Goal: Contribute content

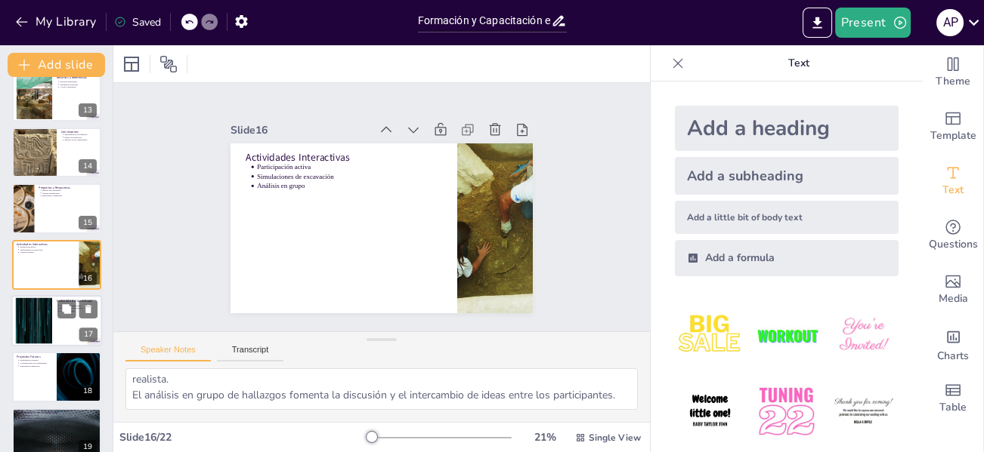
click at [46, 323] on div at bounding box center [34, 321] width 82 height 46
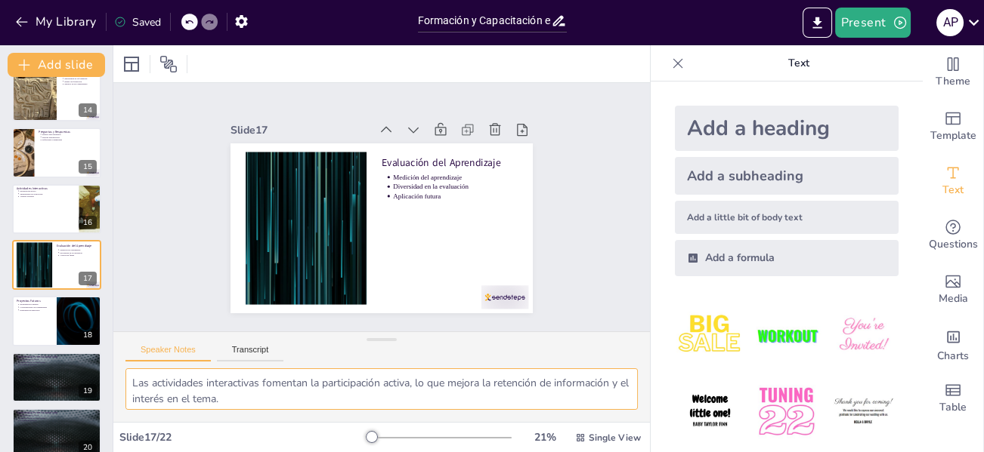
scroll to position [66, 0]
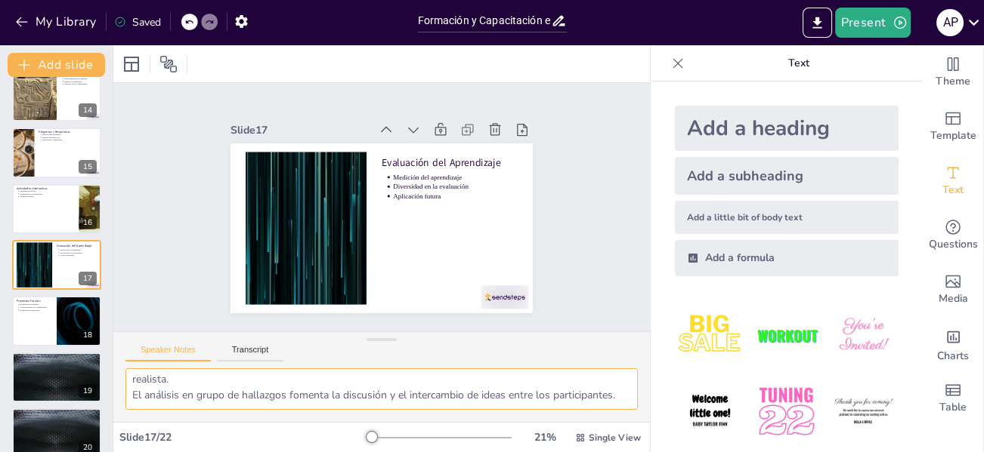
drag, startPoint x: 128, startPoint y: 380, endPoint x: 357, endPoint y: 409, distance: 231.4
click at [354, 408] on textarea "La evaluación es una herramienta importante para medir el aprendizaje y la comp…" at bounding box center [381, 390] width 512 height 42
click at [33, 318] on div at bounding box center [56, 321] width 91 height 51
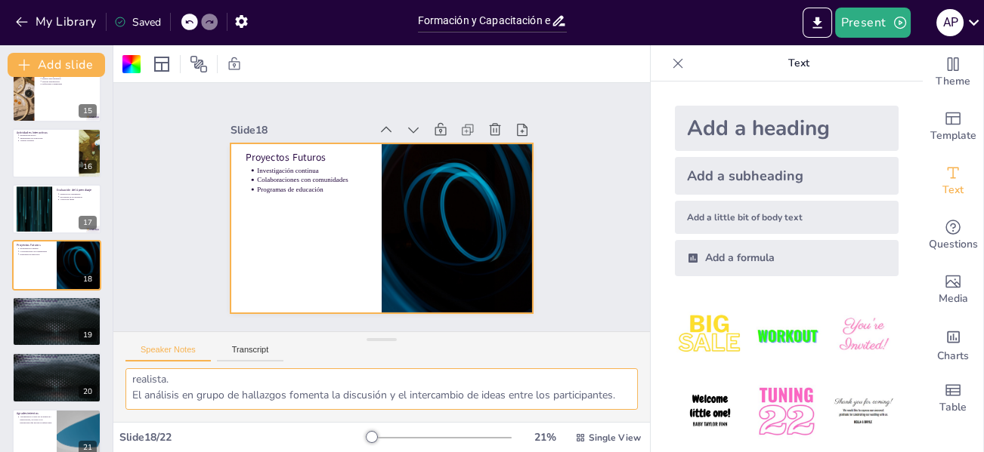
drag, startPoint x: 132, startPoint y: 385, endPoint x: 241, endPoint y: 411, distance: 111.9
click at [266, 409] on textarea "La investigación continua es clave para avanzar en el campo de la arqueología y…" at bounding box center [381, 390] width 512 height 42
click at [33, 272] on div at bounding box center [56, 265] width 91 height 51
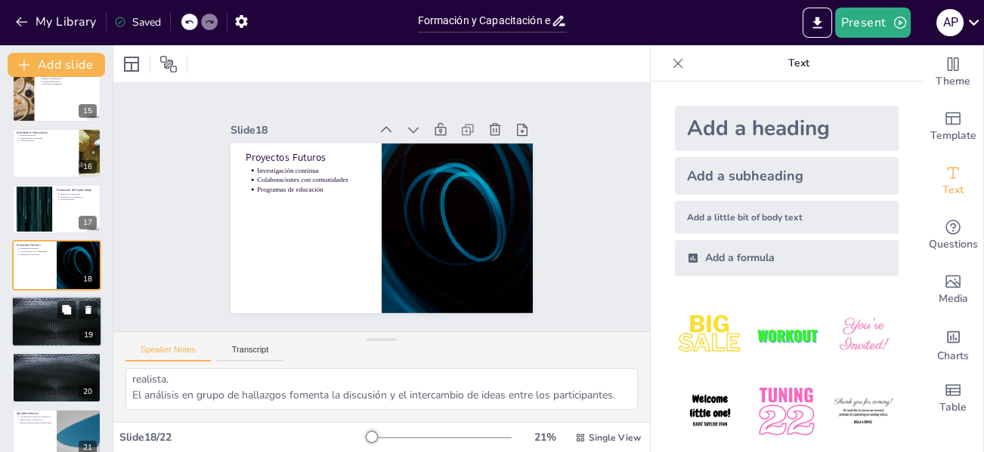
click at [45, 322] on div at bounding box center [56, 321] width 91 height 51
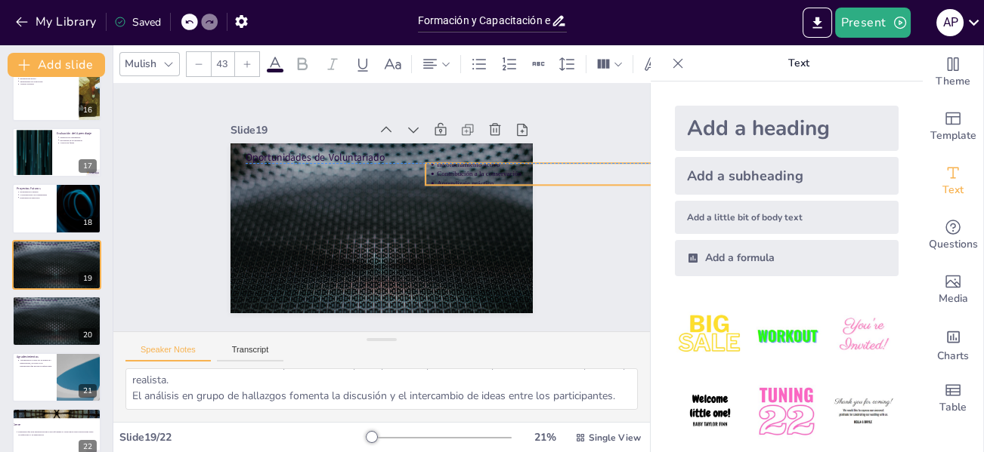
drag, startPoint x: 286, startPoint y: 159, endPoint x: 466, endPoint y: 161, distance: 179.8
click at [466, 161] on p "Involucramiento activo" at bounding box center [567, 165] width 261 height 10
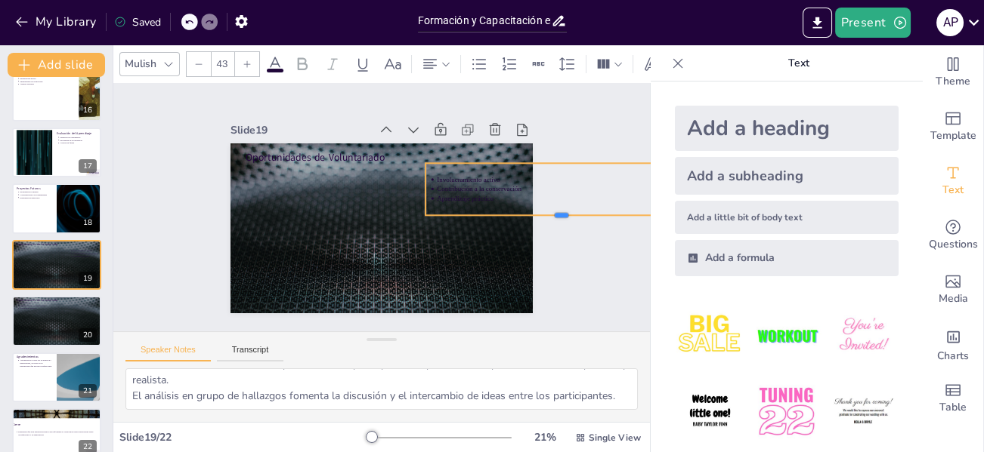
drag, startPoint x: 557, startPoint y: 179, endPoint x: 545, endPoint y: 210, distance: 33.5
click at [546, 215] on div at bounding box center [561, 221] width 272 height 12
click at [505, 156] on div at bounding box center [561, 157] width 272 height 12
drag, startPoint x: 538, startPoint y: 156, endPoint x: 550, endPoint y: 153, distance: 12.3
click at [550, 153] on div at bounding box center [561, 154] width 272 height 12
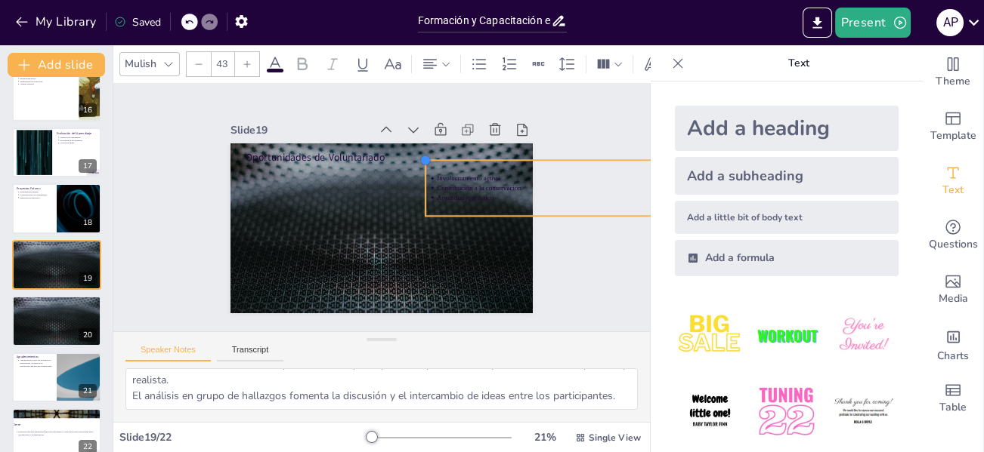
type input "43.6"
drag, startPoint x: 417, startPoint y: 150, endPoint x: 560, endPoint y: 150, distance: 142.8
click at [560, 150] on div "Slide 1 Formación y Capacitación en el Manejo de Hallazgos Arqueológicos Prehis…" at bounding box center [381, 207] width 387 height 212
drag, startPoint x: 409, startPoint y: 177, endPoint x: 486, endPoint y: 177, distance: 77.1
click at [486, 177] on div at bounding box center [492, 187] width 12 height 57
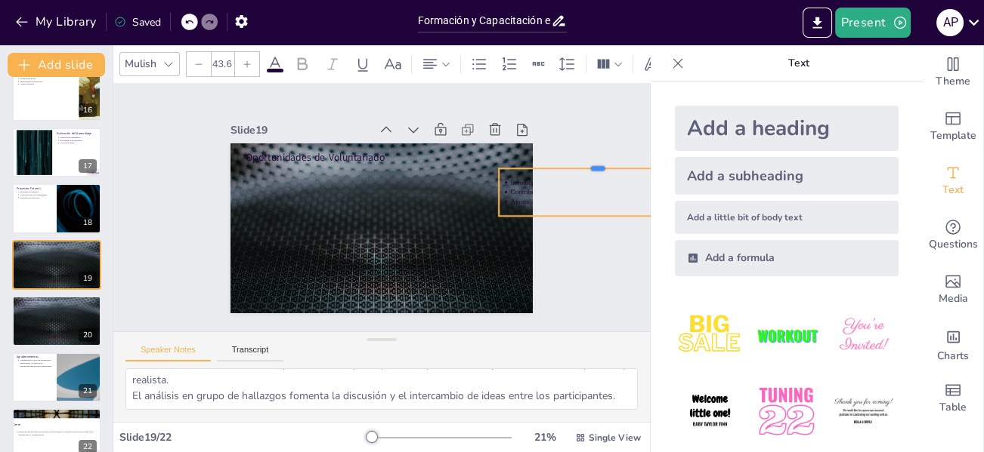
click at [453, 159] on div "Oportunidades de Voluntariado Involucramiento activo Contribución a la conserva…" at bounding box center [381, 229] width 302 height 170
drag, startPoint x: 549, startPoint y: 161, endPoint x: 480, endPoint y: 185, distance: 73.6
click at [479, 169] on div "Oportunidades de Voluntariado Involucramiento activo Contribución a la conserva…" at bounding box center [381, 229] width 302 height 170
drag, startPoint x: 505, startPoint y: 211, endPoint x: 376, endPoint y: 221, distance: 128.8
click at [384, 226] on div "Oportunidades de Voluntariado Involucramiento activo Contribución a la conserva…" at bounding box center [381, 229] width 302 height 170
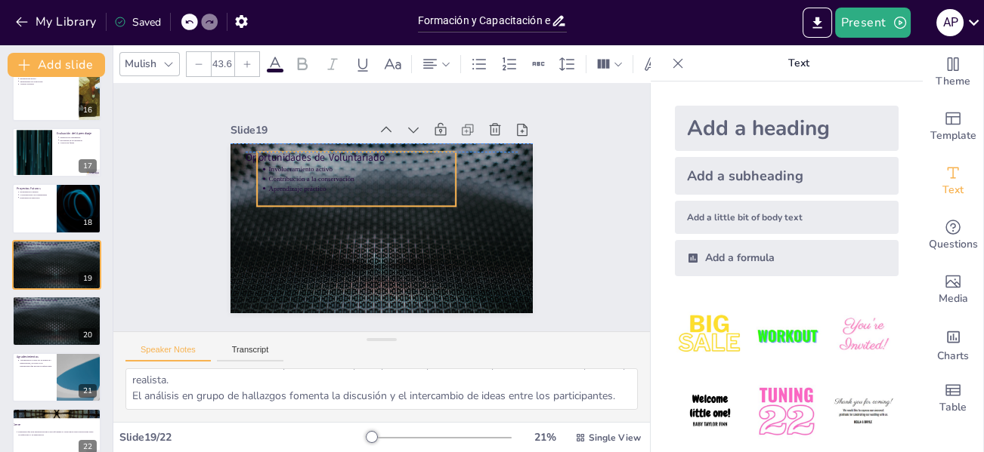
drag, startPoint x: 598, startPoint y: 221, endPoint x: 356, endPoint y: 191, distance: 243.6
click at [356, 191] on div "Slide 1 Formación y Capacitación en el Manejo de Hallazgos Arqueológicos Prehis…" at bounding box center [381, 207] width 536 height 249
click at [313, 140] on div at bounding box center [356, 143] width 199 height 12
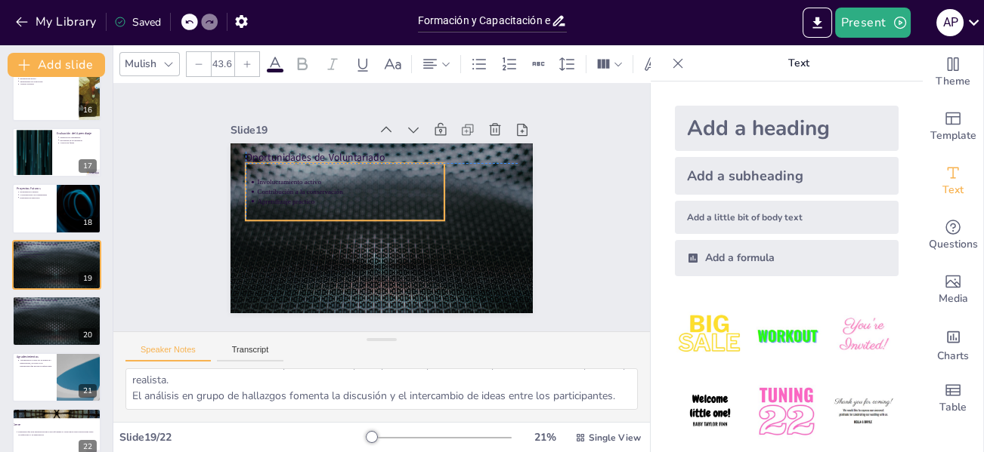
drag, startPoint x: 409, startPoint y: 156, endPoint x: 378, endPoint y: 192, distance: 47.2
click at [381, 189] on div "Involucramiento activo Contribución a la conservación Aprendizaje práctico" at bounding box center [345, 191] width 199 height 57
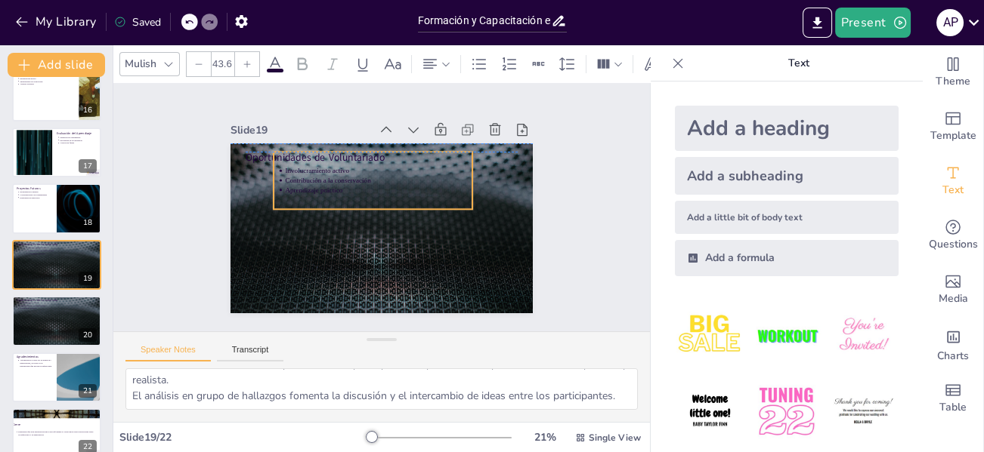
drag, startPoint x: 383, startPoint y: 190, endPoint x: 425, endPoint y: 155, distance: 54.7
click at [425, 155] on div "Involucramiento activo Contribución a la conservación Aprendizaje práctico" at bounding box center [372, 180] width 199 height 57
click at [428, 159] on div "Involucramiento activo Contribución a la conservación Aprendizaje práctico" at bounding box center [375, 186] width 199 height 57
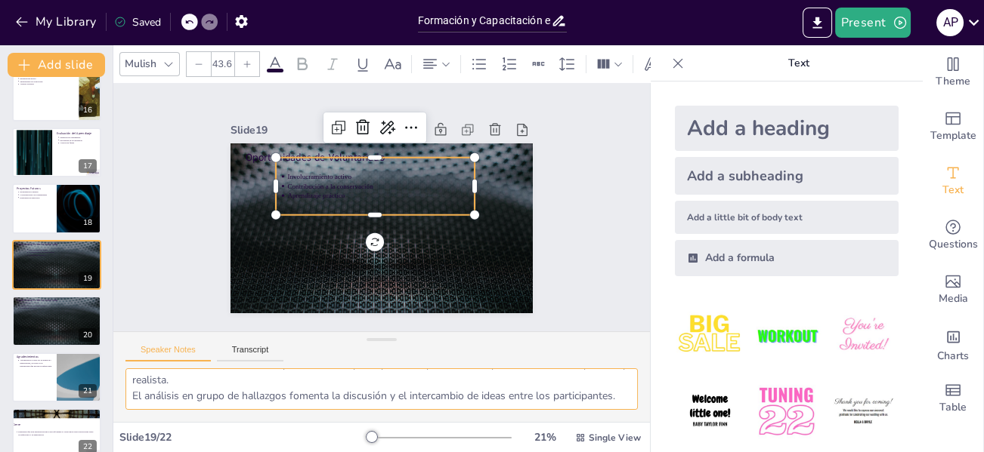
drag, startPoint x: 132, startPoint y: 382, endPoint x: 290, endPoint y: 406, distance: 159.6
click at [290, 406] on textarea "Participar como voluntario permite a los interesados involucrarse activamente e…" at bounding box center [381, 390] width 512 height 42
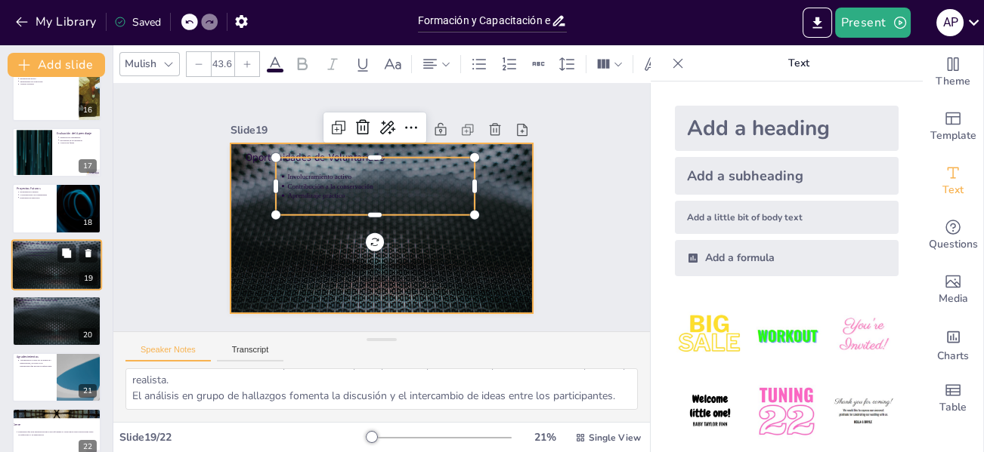
click at [50, 264] on div at bounding box center [56, 264] width 91 height 51
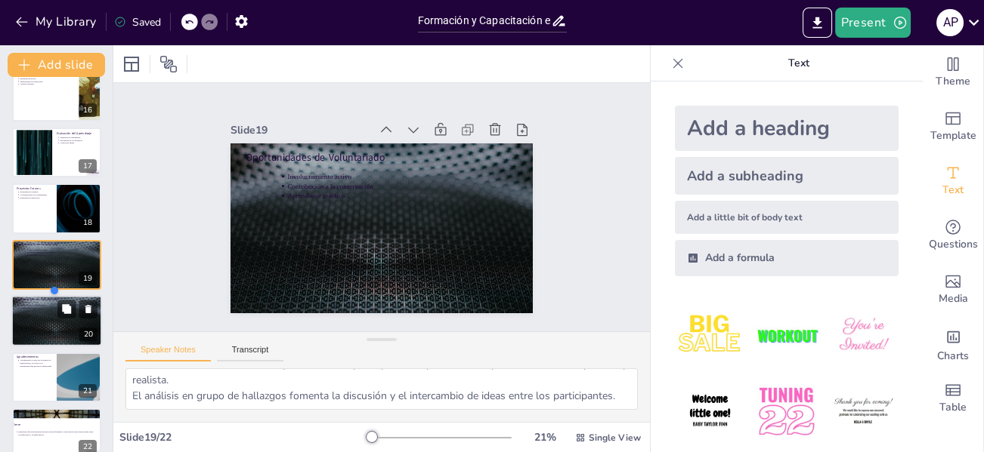
click at [40, 314] on div at bounding box center [56, 320] width 91 height 51
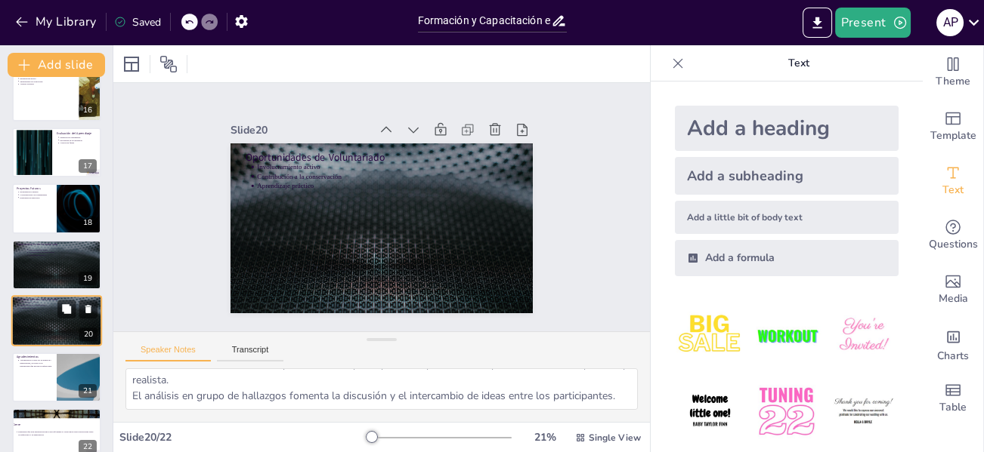
scroll to position [878, 0]
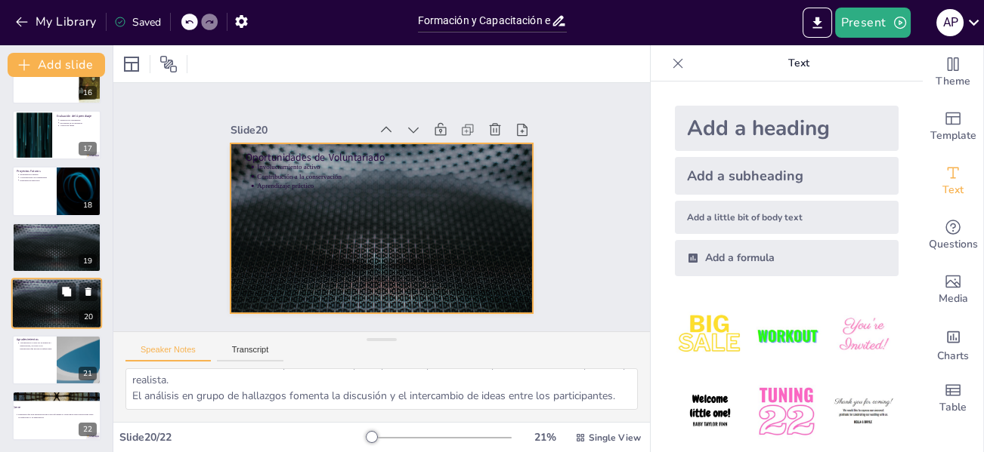
click at [54, 302] on div at bounding box center [56, 303] width 91 height 51
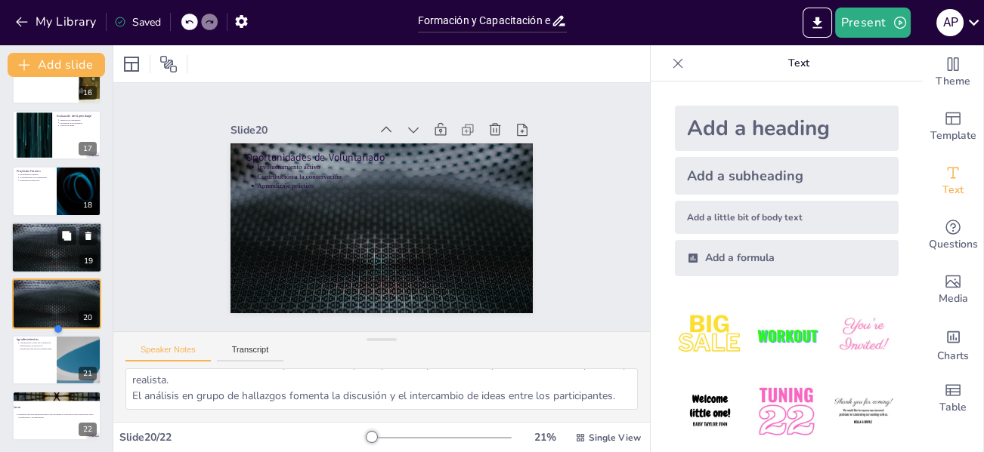
click at [45, 236] on p "Aprendizaje práctico" at bounding box center [57, 237] width 56 height 3
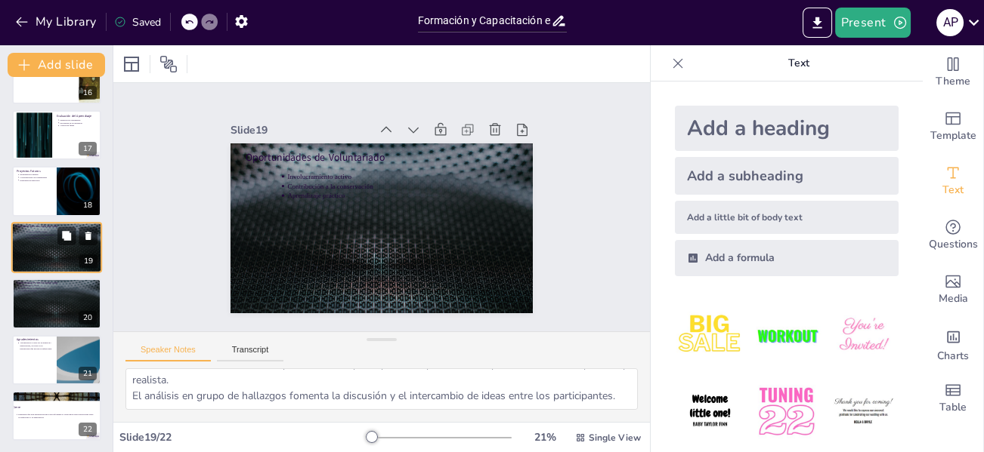
scroll to position [860, 0]
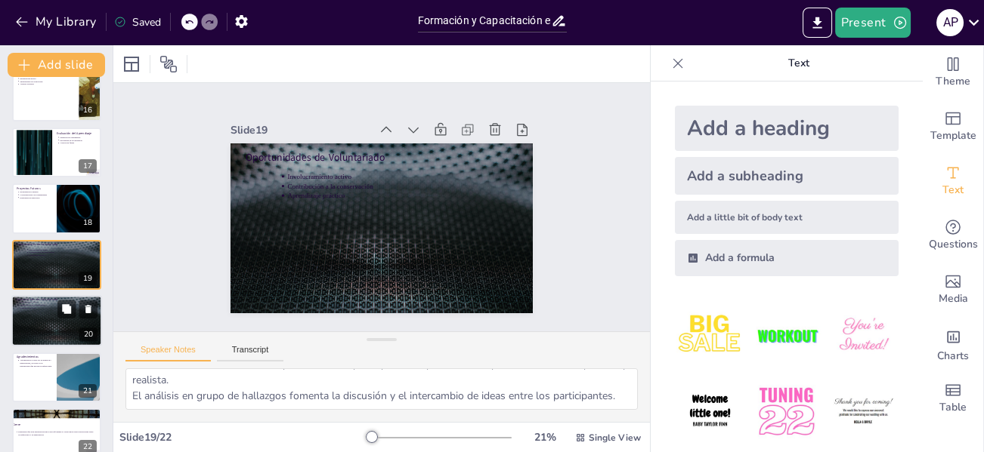
click at [42, 317] on div at bounding box center [56, 320] width 91 height 51
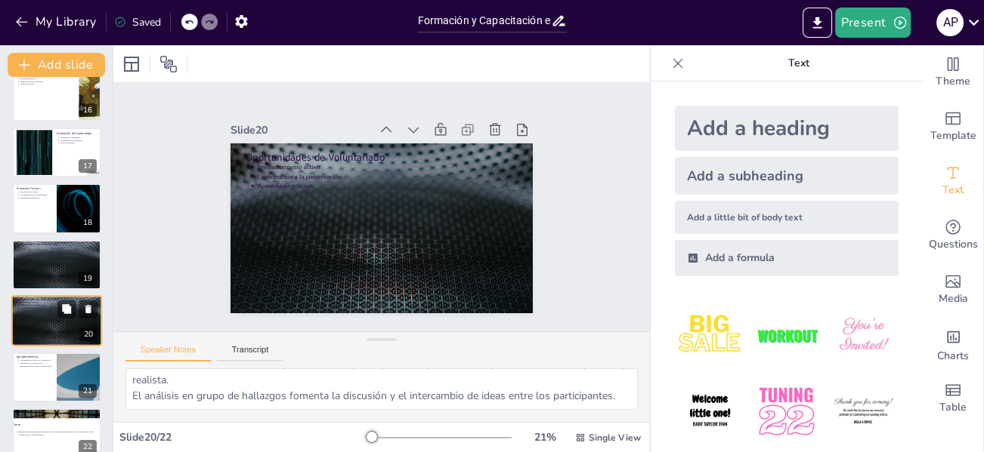
scroll to position [878, 0]
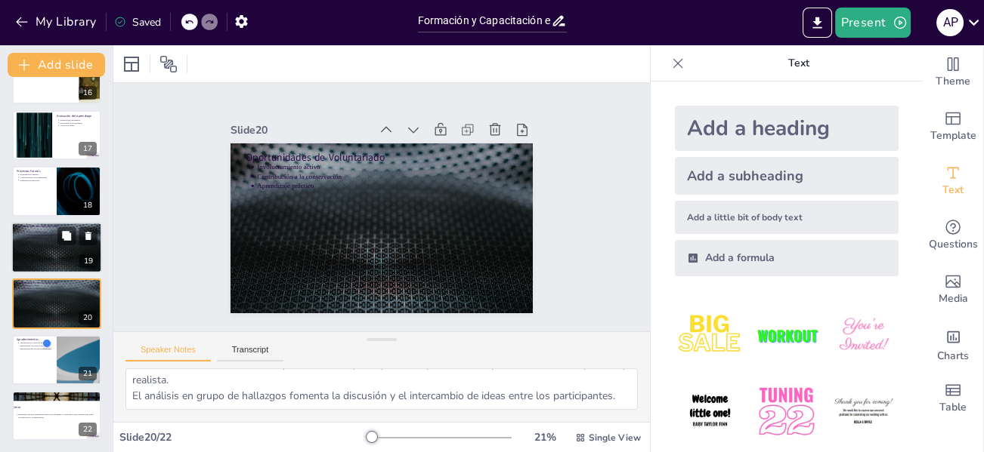
click at [46, 248] on div at bounding box center [56, 247] width 91 height 51
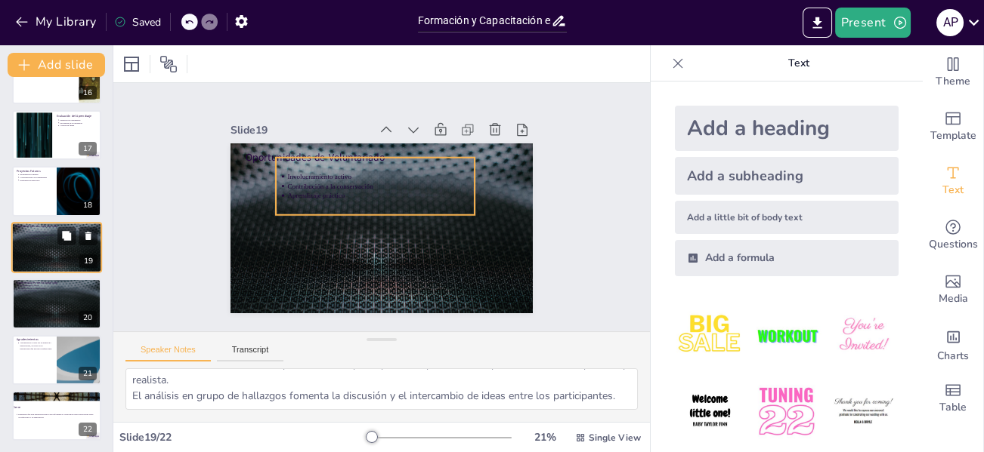
scroll to position [860, 0]
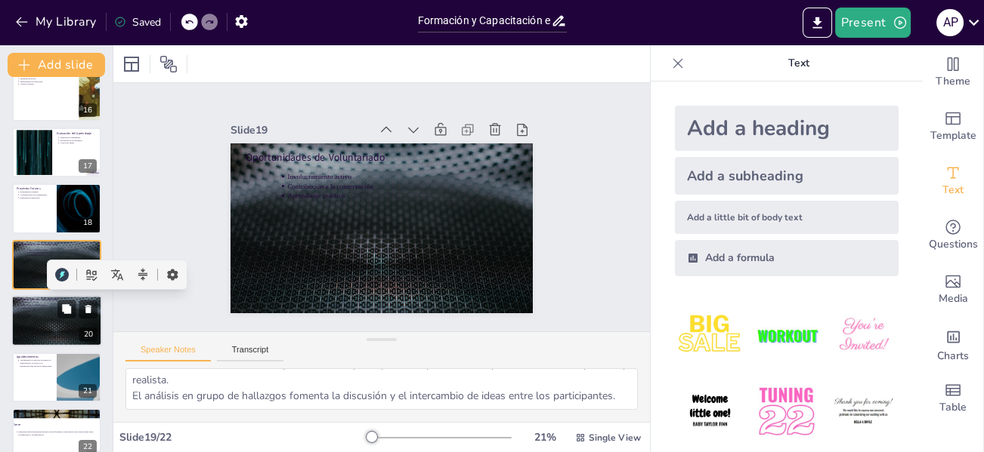
click at [45, 317] on div at bounding box center [56, 320] width 91 height 51
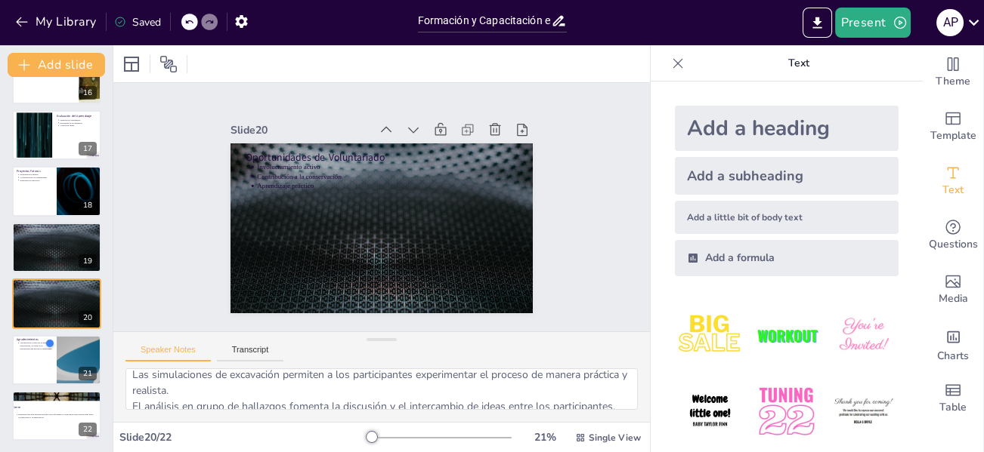
scroll to position [51, 0]
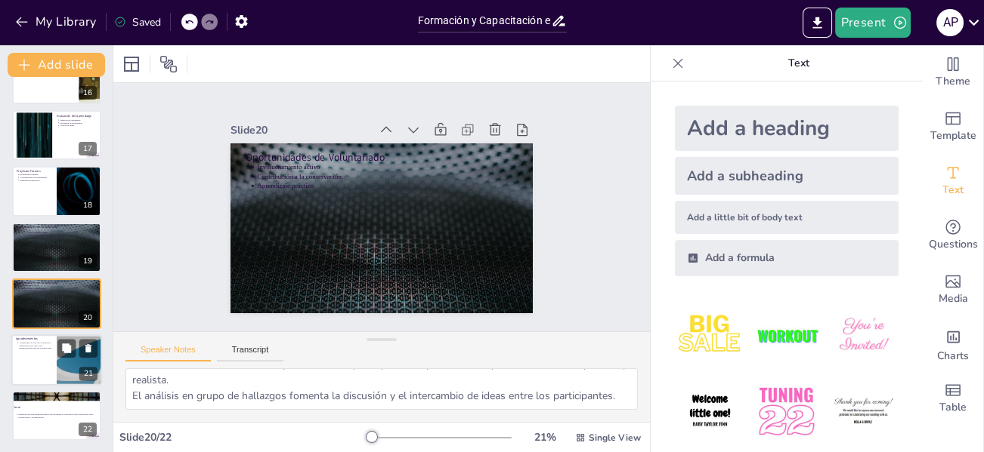
click at [18, 351] on div at bounding box center [56, 360] width 91 height 51
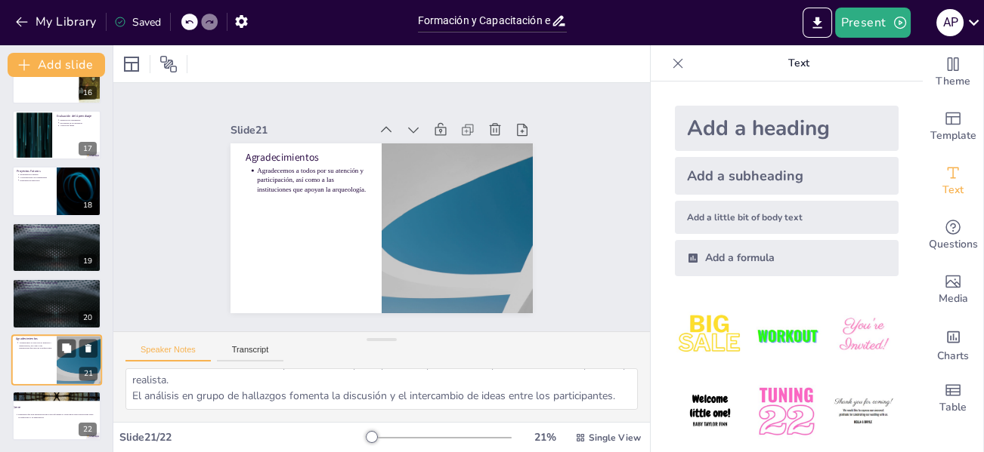
scroll to position [0, 0]
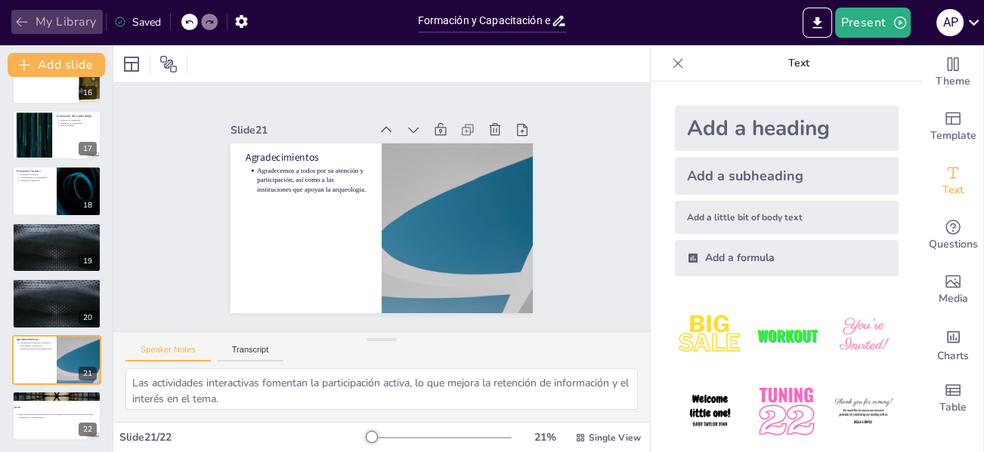
click at [24, 18] on icon "button" at bounding box center [21, 21] width 15 height 15
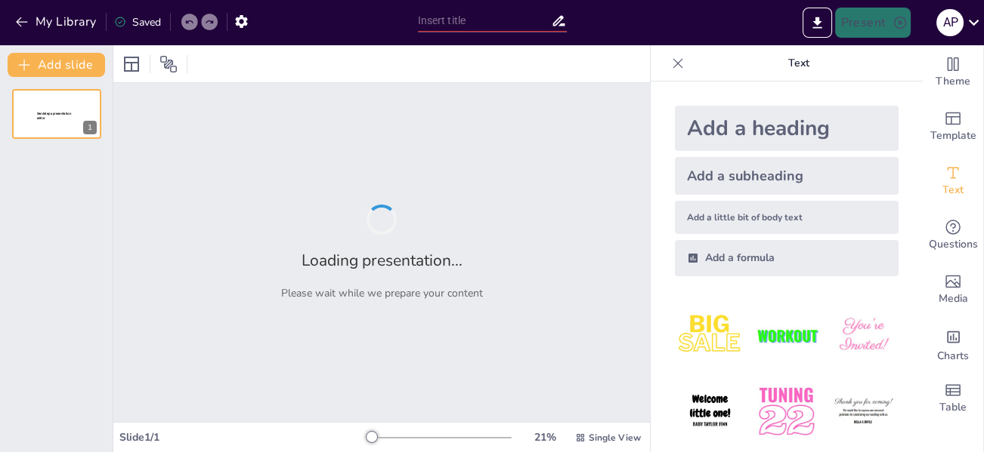
type input "Importancia de la Formación en Gestión de Hallazgos Arqueológicos Fortuitos"
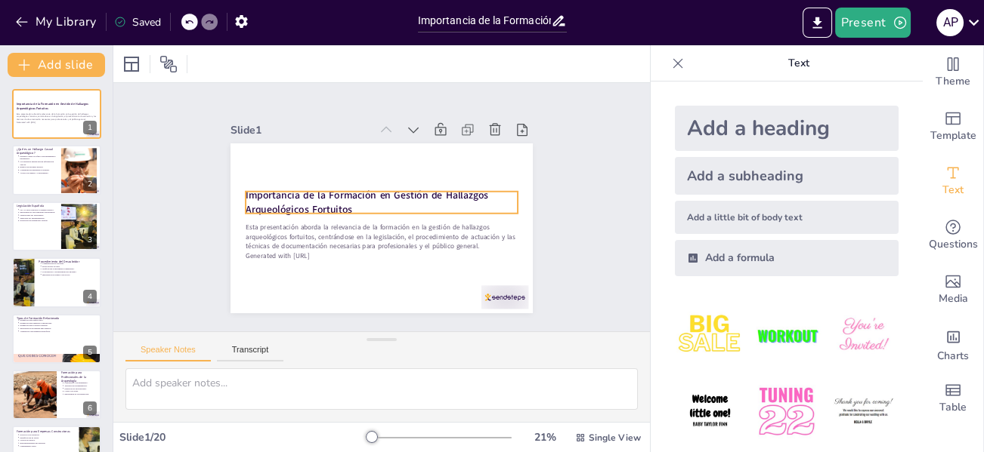
click at [294, 184] on div "Importancia de la Formación en Gestión de Hallazgos Arqueológicos Fortuitos Est…" at bounding box center [364, 220] width 315 height 344
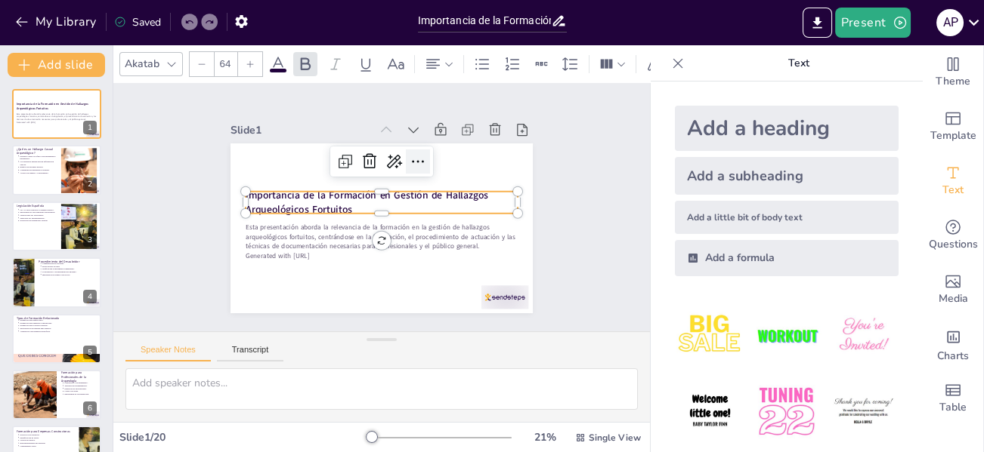
click at [426, 210] on icon at bounding box center [438, 222] width 24 height 24
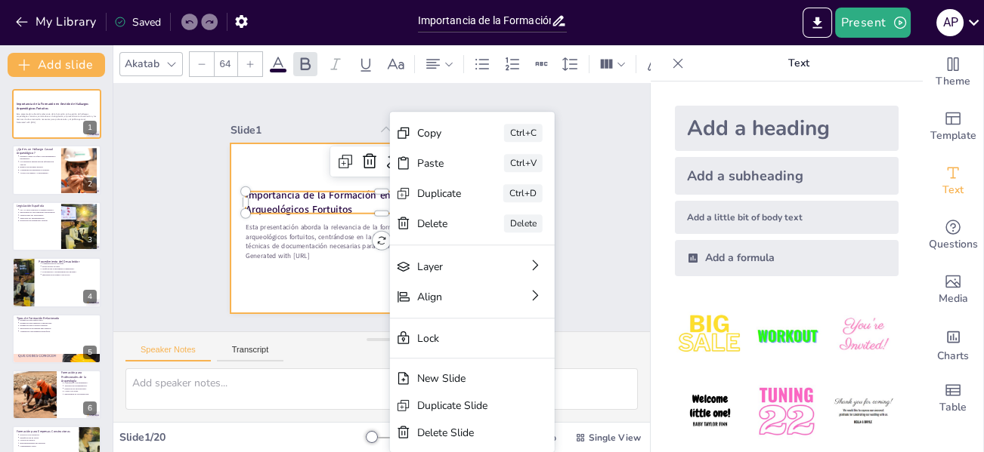
click at [271, 172] on div at bounding box center [364, 220] width 315 height 344
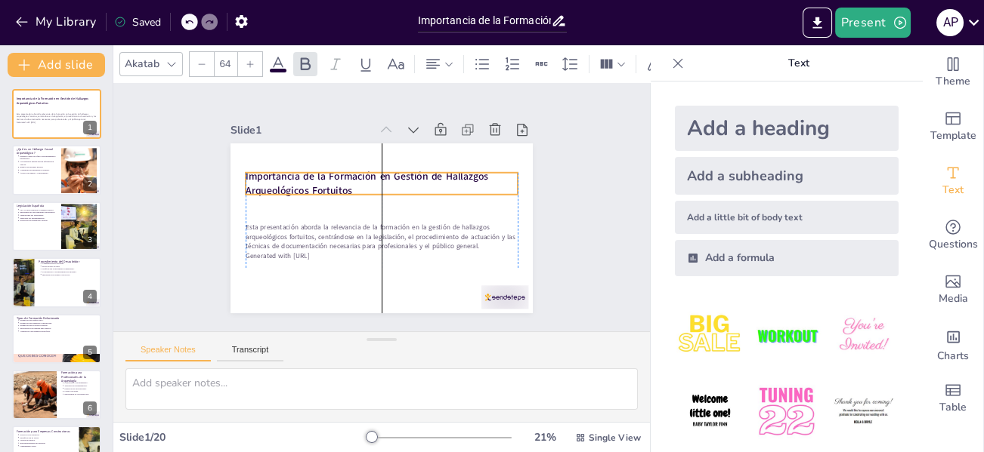
drag, startPoint x: 346, startPoint y: 204, endPoint x: 341, endPoint y: 181, distance: 23.3
click at [377, 184] on p "Importancia de la Formación en Gestión de Hallazgos Arqueológicos Fortuitos" at bounding box center [405, 204] width 57 height 273
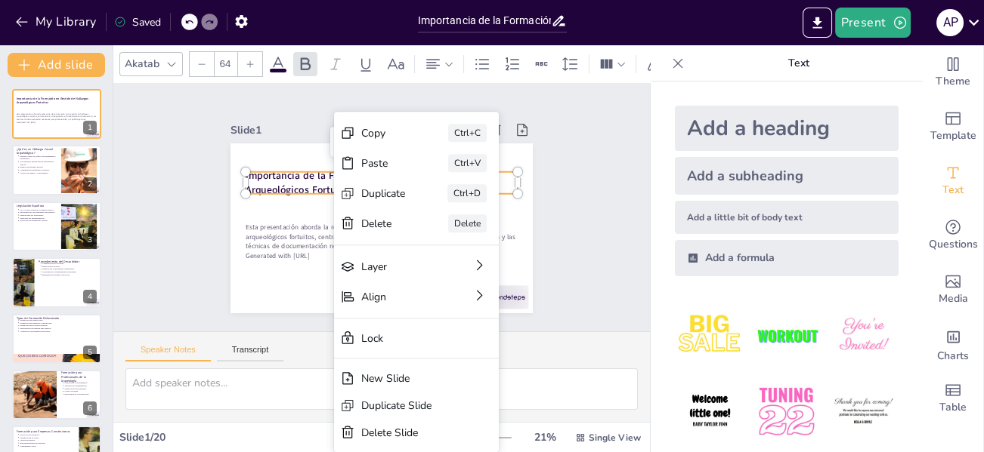
click at [320, 165] on strong "Importancia de la Formación en Gestión de Hallazgos Arqueológicos Fortuitos" at bounding box center [381, 172] width 224 height 133
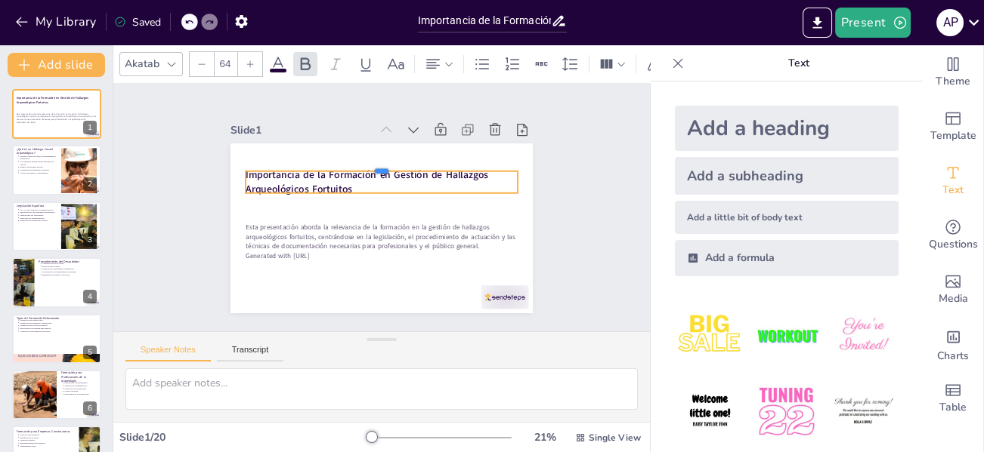
click at [403, 164] on div at bounding box center [423, 212] width 41 height 272
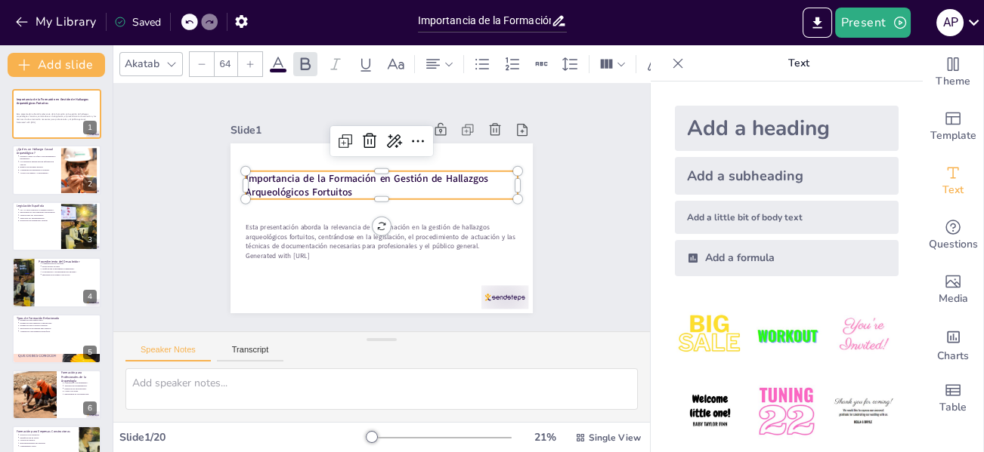
click at [321, 165] on strong "Importancia de la Formación en Gestión de Hallazgos Arqueológicos Fortuitos" at bounding box center [393, 180] width 146 height 217
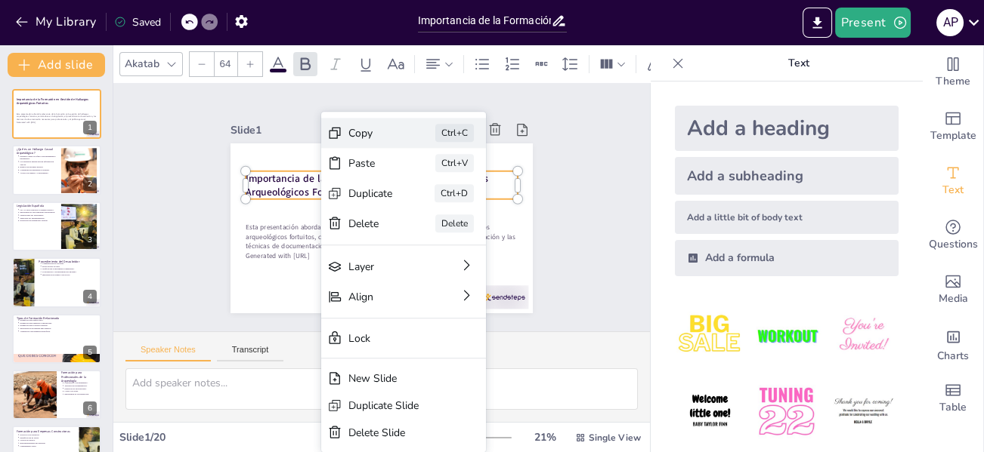
click at [452, 233] on div "Copy" at bounding box center [475, 246] width 47 height 27
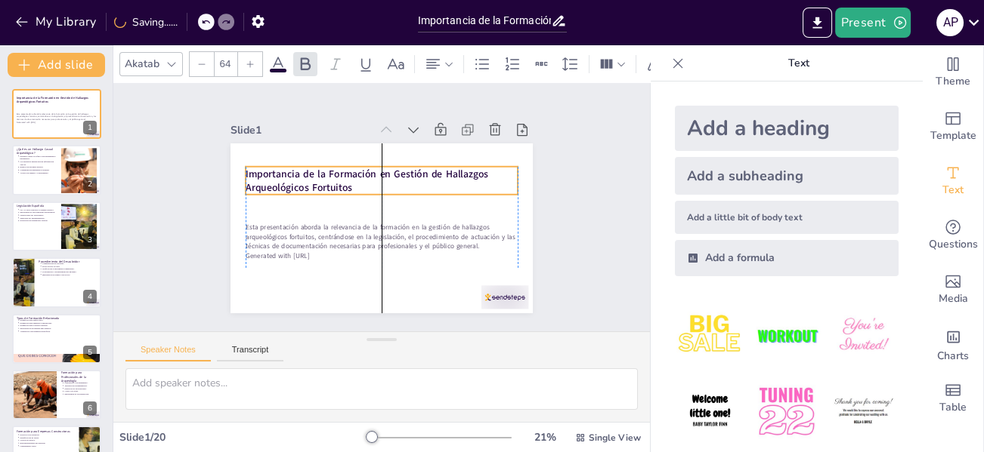
click at [347, 178] on p "Importancia de la Formación en Gestión de Hallazgos Arqueológicos Fortuitos" at bounding box center [389, 182] width 267 height 111
click at [309, 157] on div at bounding box center [414, 171] width 210 height 191
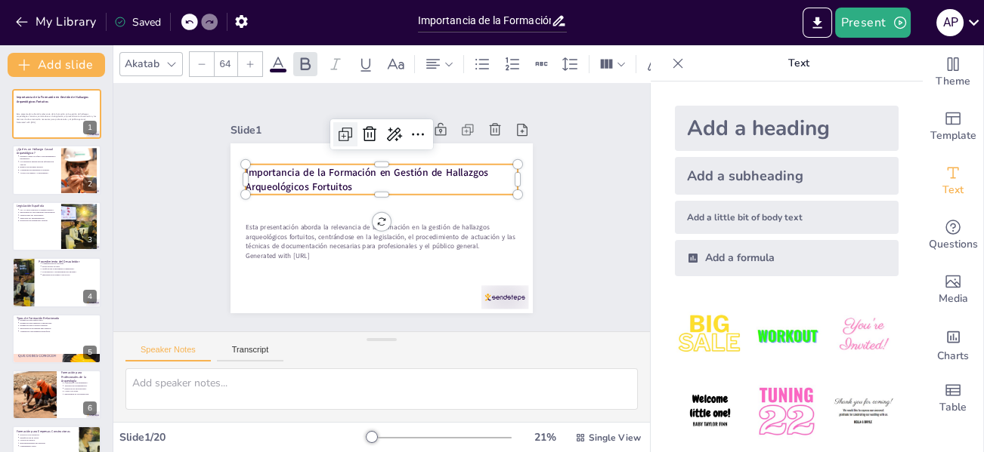
click at [406, 129] on icon at bounding box center [419, 135] width 26 height 26
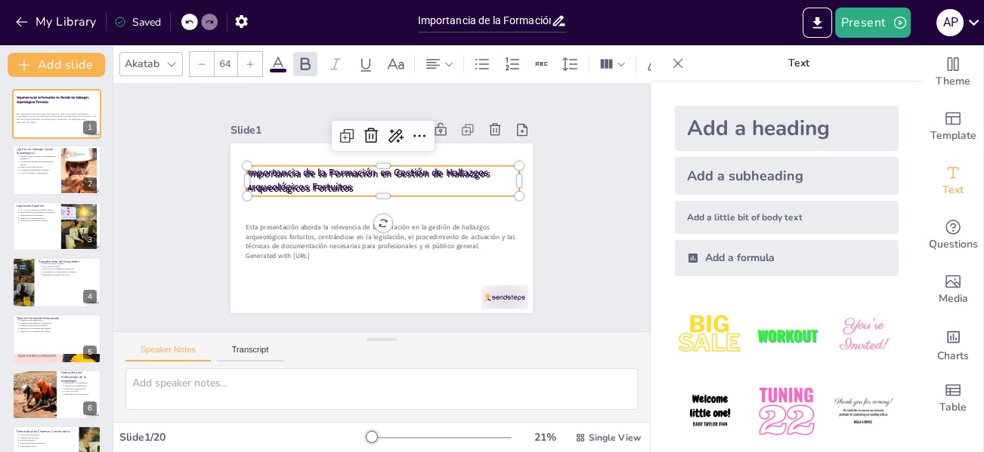
click at [363, 172] on strong "Importancia de la Formación en Gestión de Hallazgos Arqueológicos Fortuitos" at bounding box center [380, 171] width 233 height 111
click at [344, 171] on strong "Importancia de la Formación en Gestión de Hallazgos Arqueológicos Fortuitos" at bounding box center [392, 176] width 183 height 190
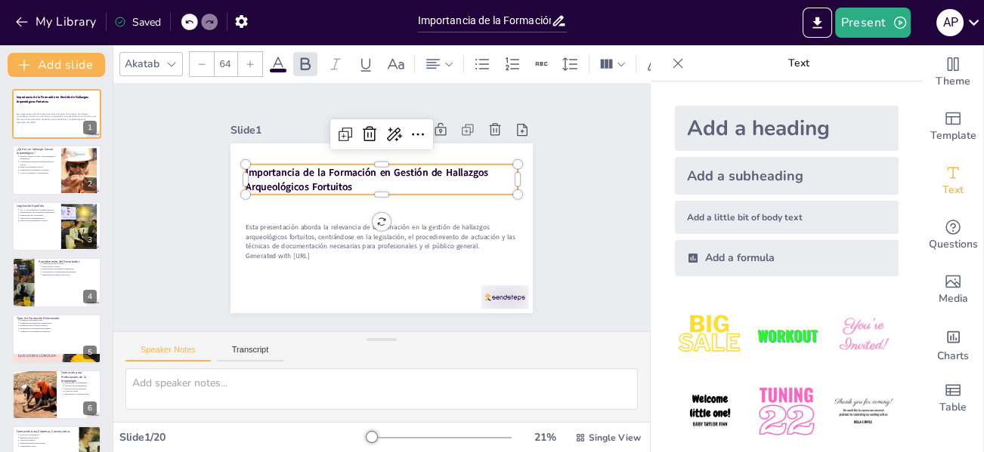
click at [344, 170] on strong "Importancia de la Formación en Gestión de Hallazgos Arqueológicos Fortuitos" at bounding box center [379, 169] width 233 height 111
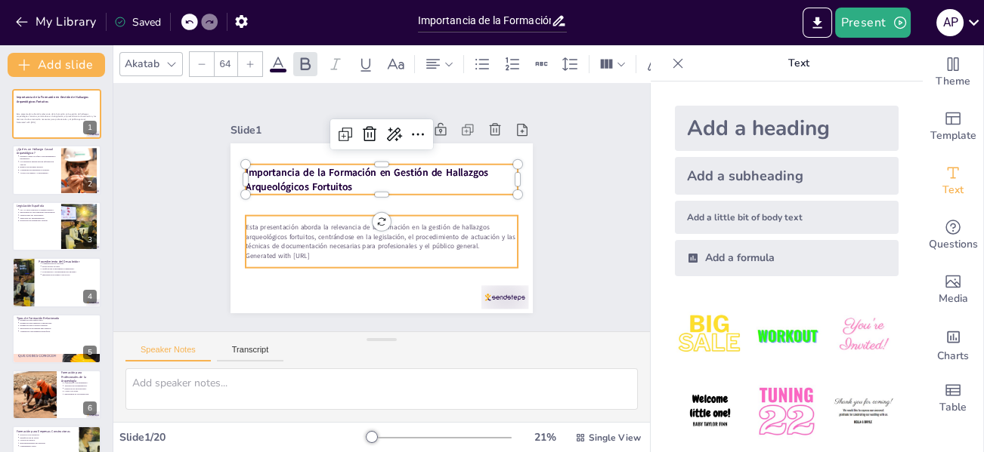
click at [409, 219] on p "Esta presentación aborda la relevancia de la formación en la gestión de hallazg…" at bounding box center [369, 234] width 260 height 137
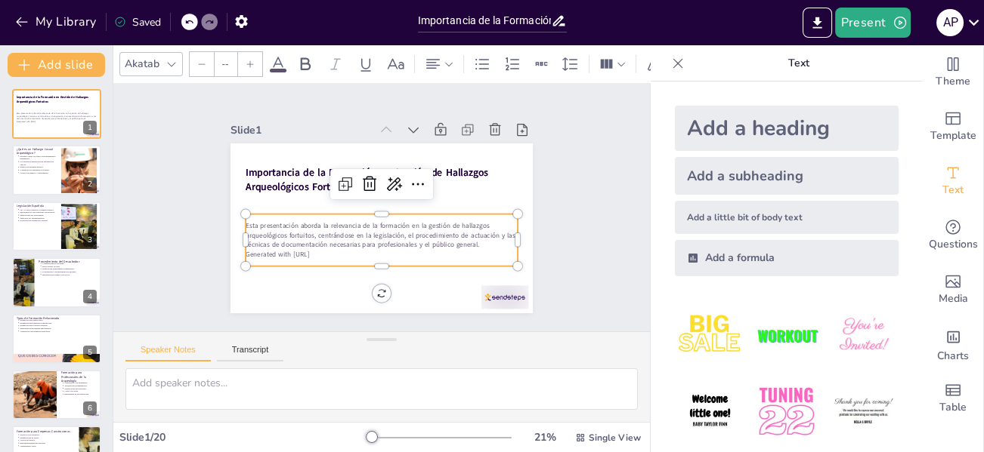
type input "43"
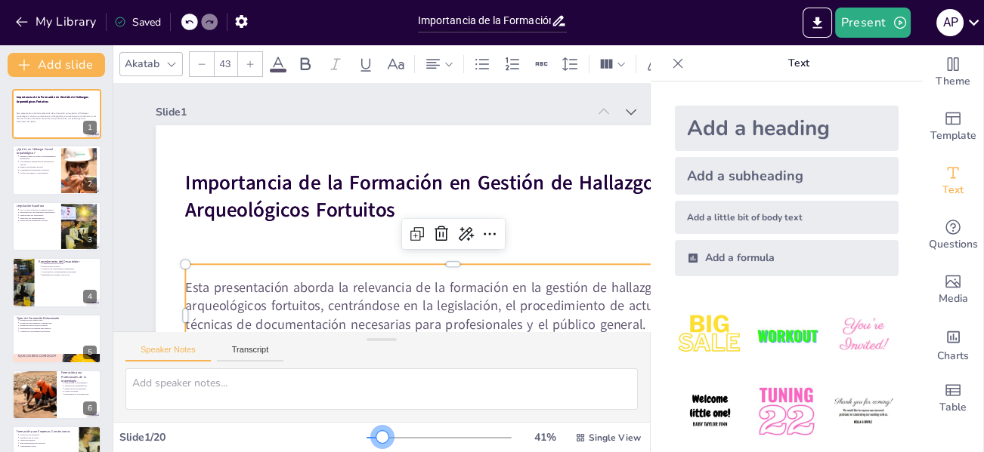
drag, startPoint x: 365, startPoint y: 436, endPoint x: 376, endPoint y: 364, distance: 72.7
click at [376, 435] on div at bounding box center [382, 437] width 12 height 12
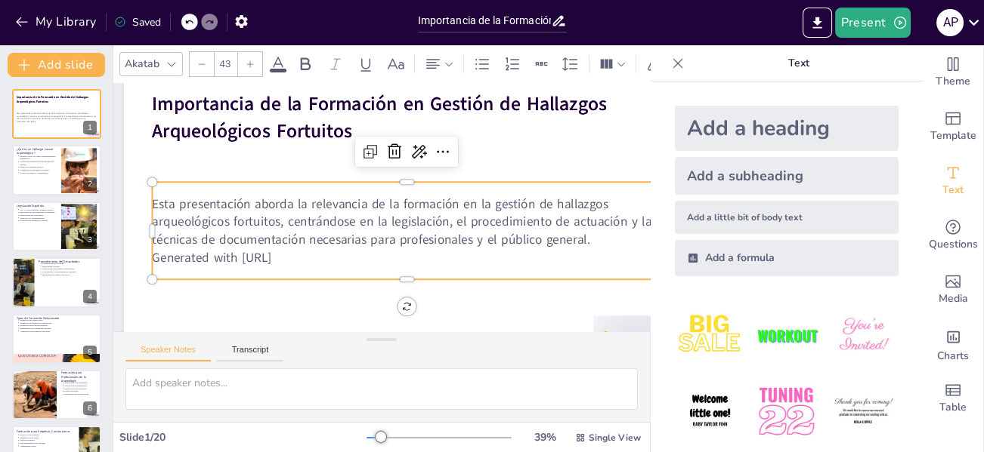
scroll to position [76, 36]
click at [168, 196] on p "Esta presentación aborda la relevancia de la formación en la gestión de hallazg…" at bounding box center [389, 231] width 443 height 342
click at [304, 242] on p "Esta presentación aborda la relevancia de la formación en la gestión de hallazg…" at bounding box center [379, 233] width 301 height 468
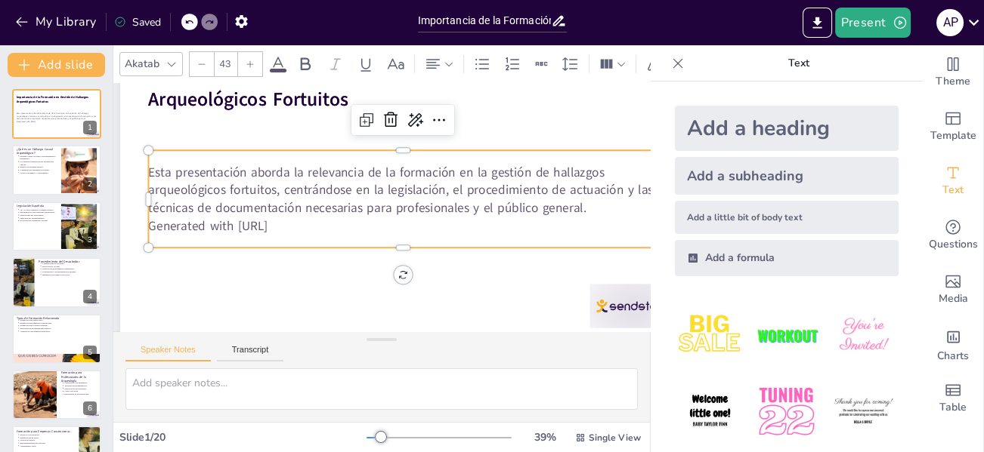
scroll to position [123, 36]
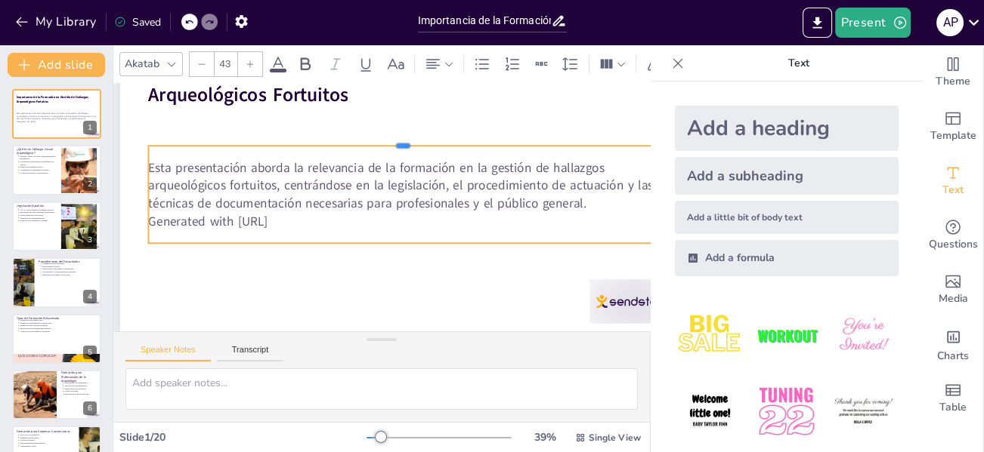
click at [289, 131] on div at bounding box center [442, 172] width 386 height 350
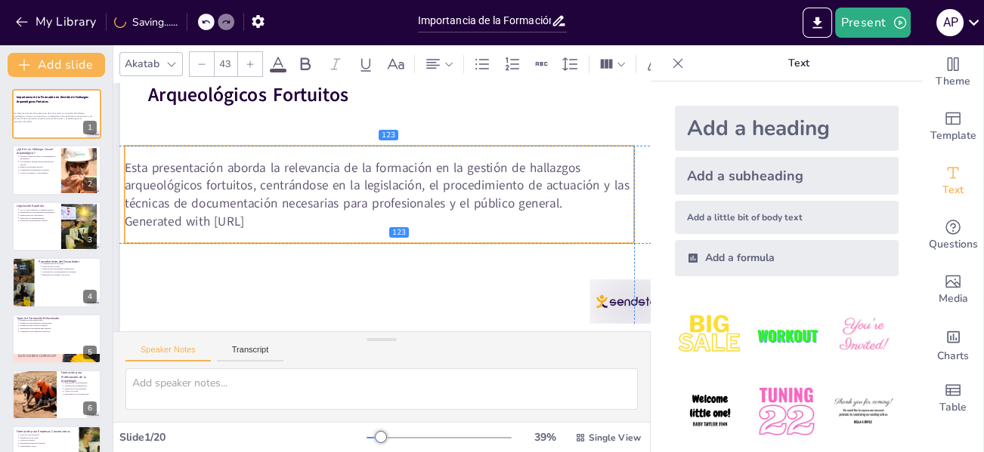
drag, startPoint x: 286, startPoint y: 144, endPoint x: 257, endPoint y: 144, distance: 28.7
click at [257, 144] on div "Esta presentación aborda la relevancia de la formación en la gestión de hallazg…" at bounding box center [380, 194] width 517 height 150
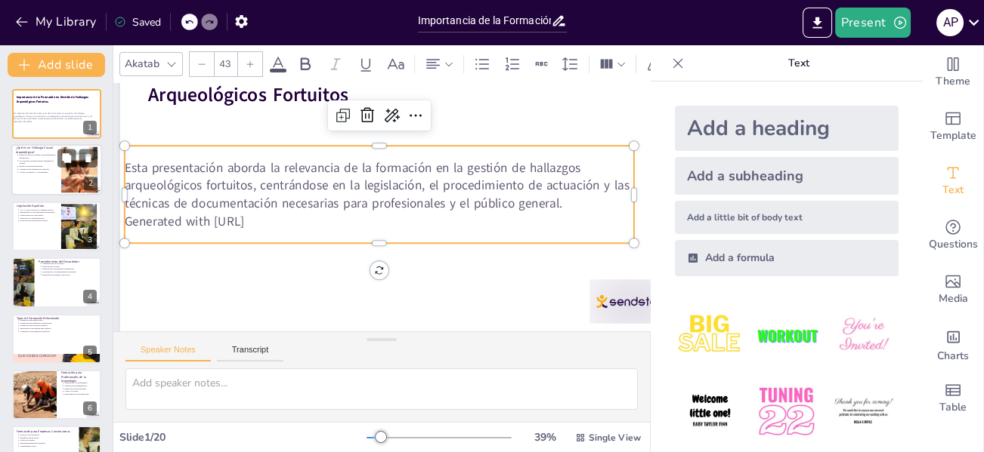
click at [21, 148] on p "¿Qué es un Hallazgo Casual Arqueológico?" at bounding box center [36, 151] width 41 height 8
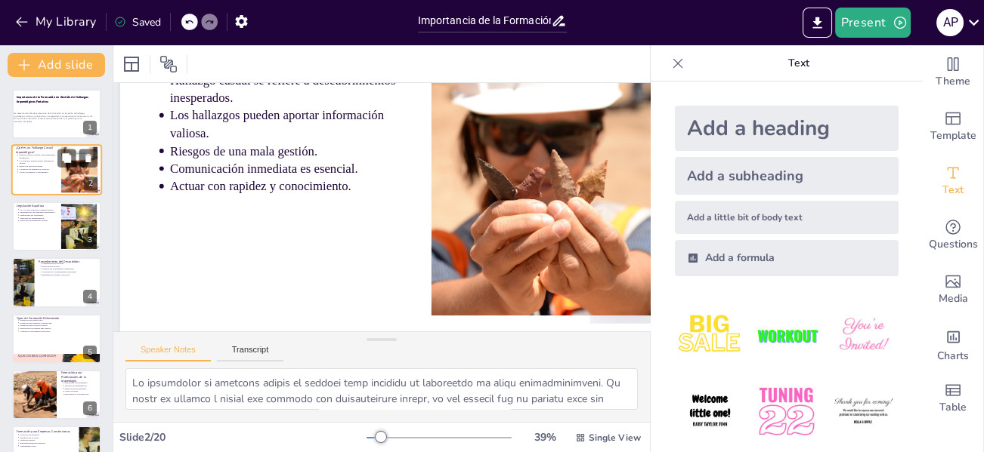
scroll to position [0, 36]
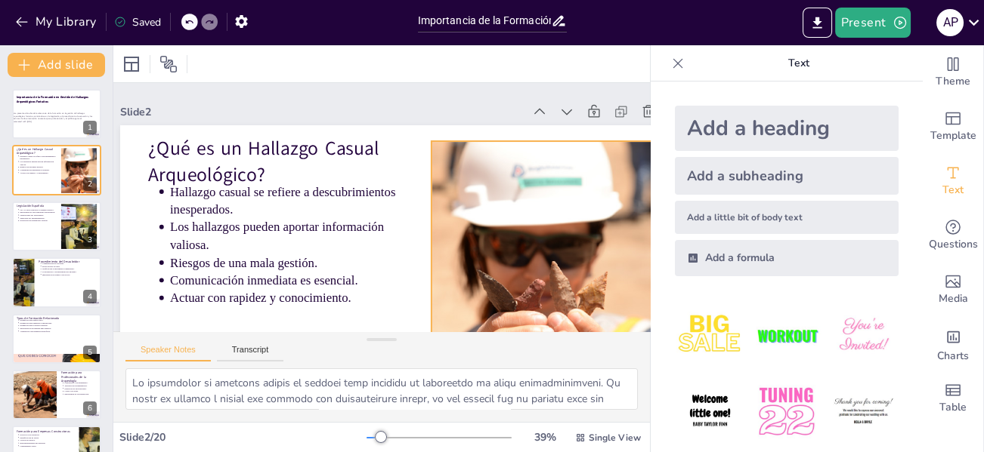
click at [493, 218] on div at bounding box center [499, 344] width 334 height 358
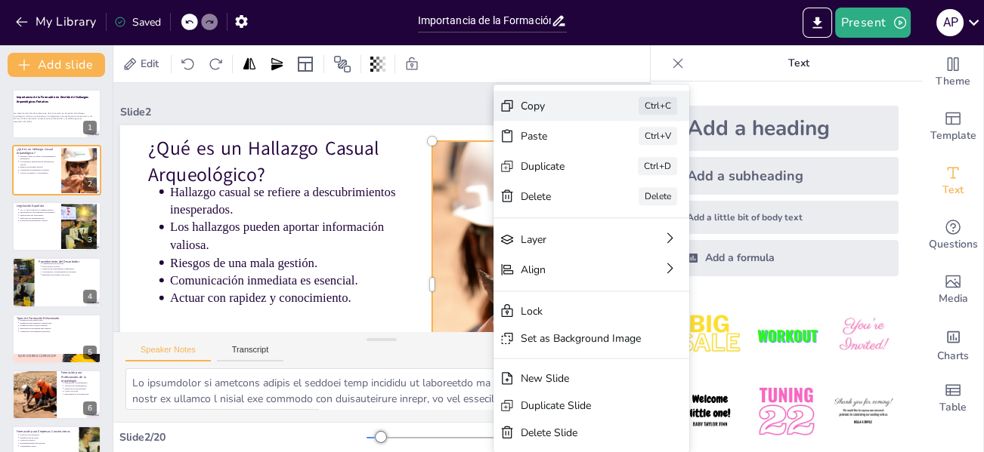
click at [625, 261] on div "Copy" at bounding box center [663, 279] width 76 height 37
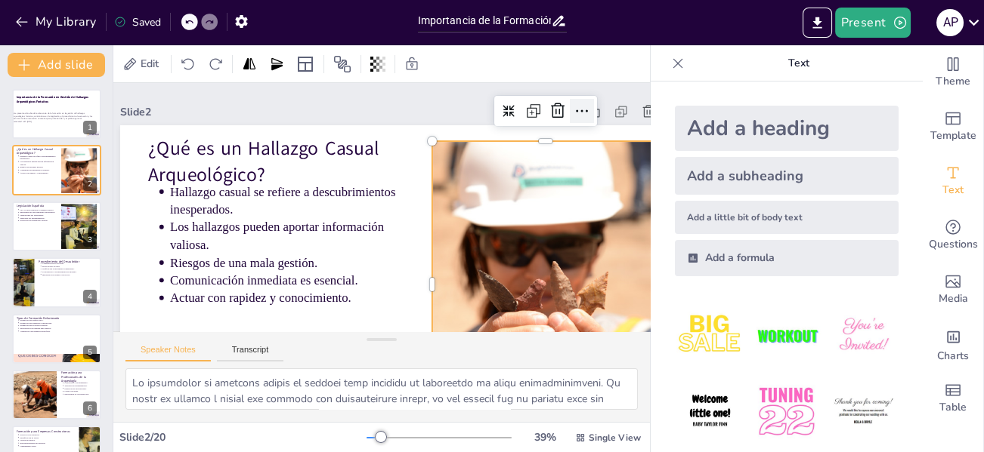
click at [587, 234] on icon at bounding box center [600, 247] width 26 height 26
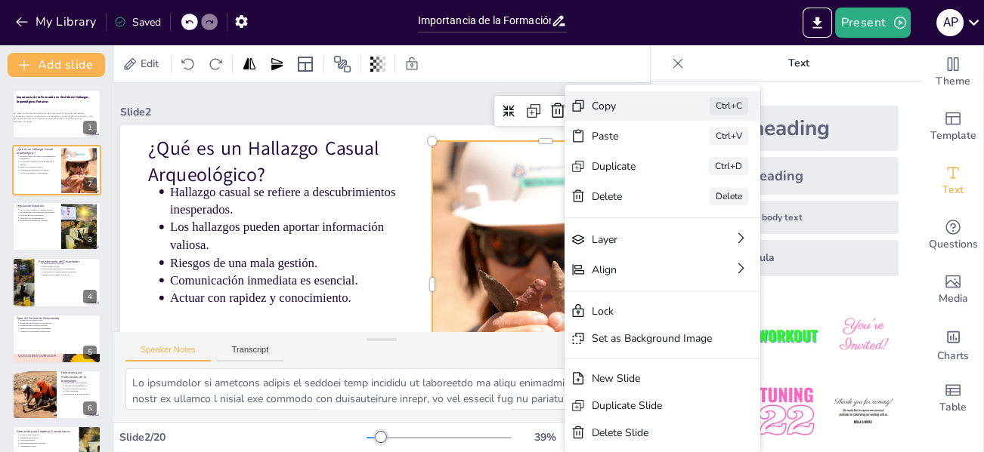
click at [693, 283] on div "Copy" at bounding box center [731, 301] width 76 height 37
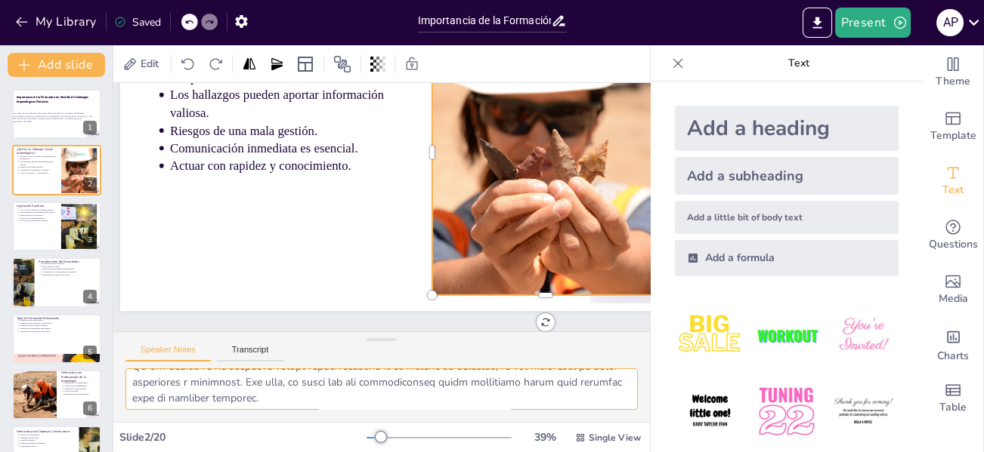
scroll to position [226, 0]
drag, startPoint x: 131, startPoint y: 384, endPoint x: 459, endPoint y: 404, distance: 328.5
click at [459, 404] on textarea at bounding box center [381, 390] width 512 height 42
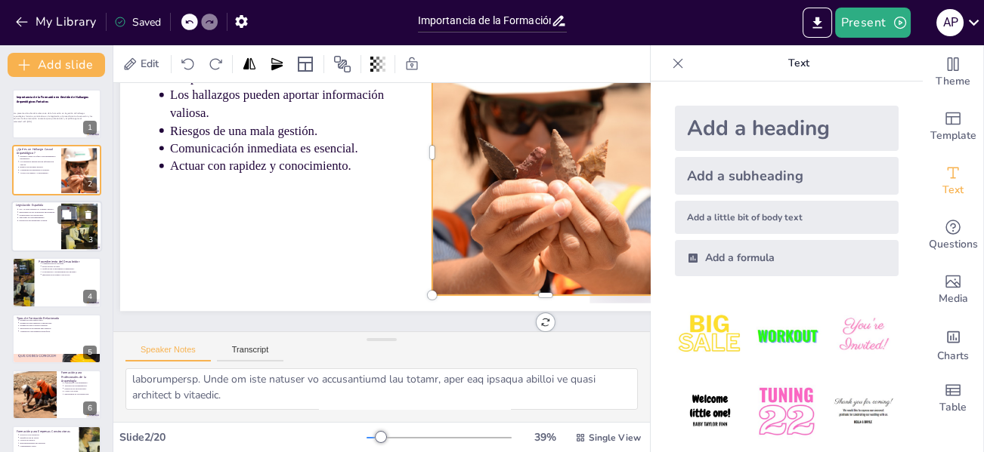
click at [38, 221] on p "Protección del patrimonio cultural." at bounding box center [38, 220] width 38 height 3
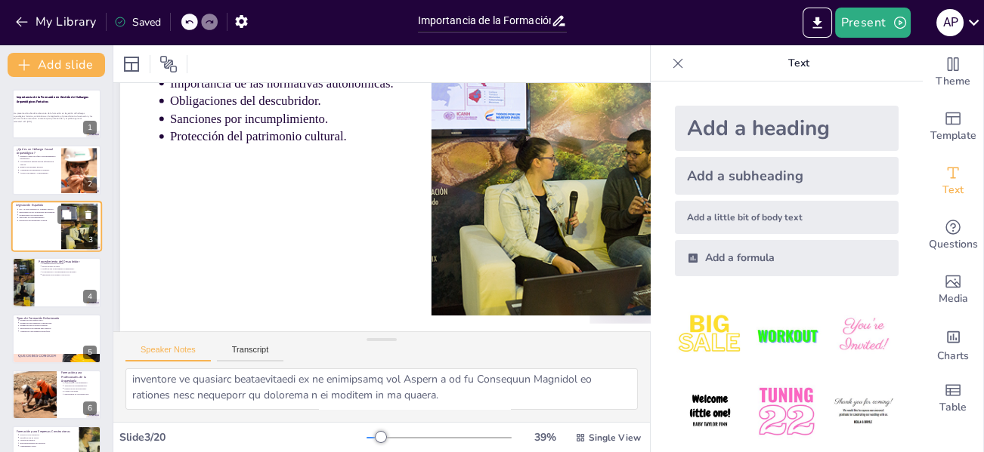
scroll to position [0, 36]
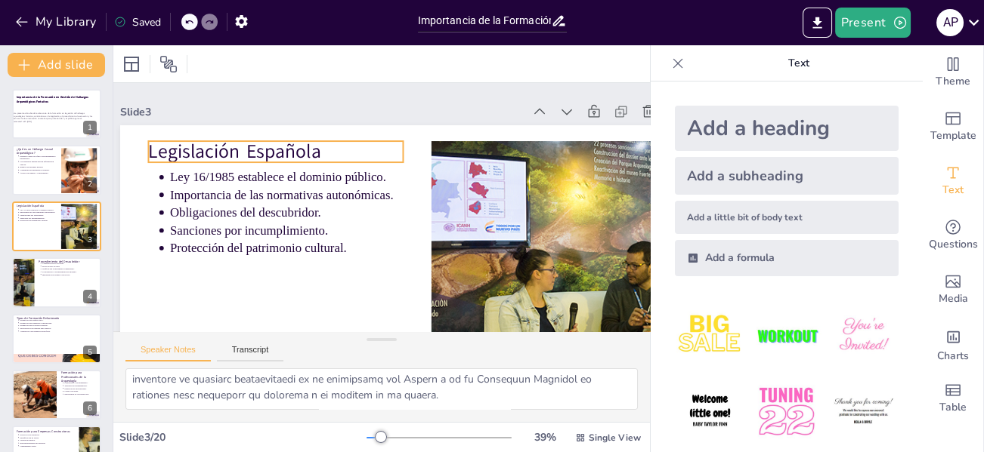
click at [301, 155] on p "Legislación Española" at bounding box center [376, 87] width 150 height 233
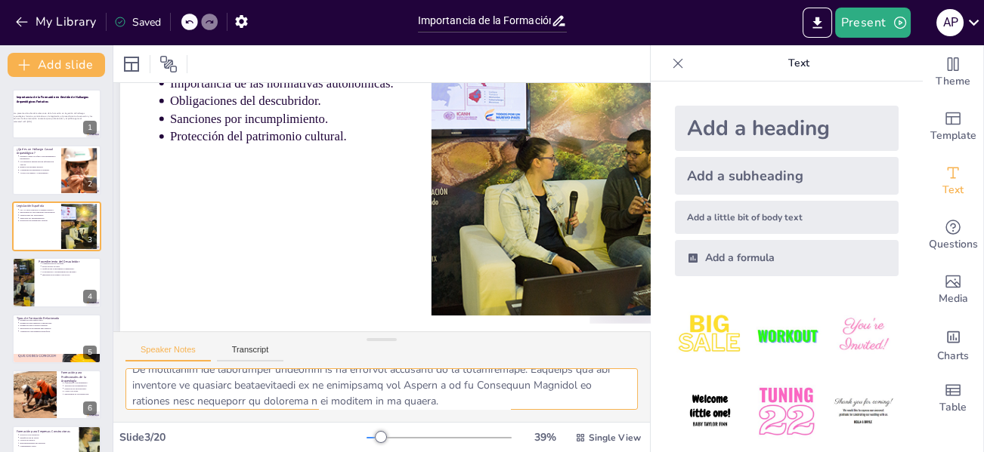
scroll to position [226, 0]
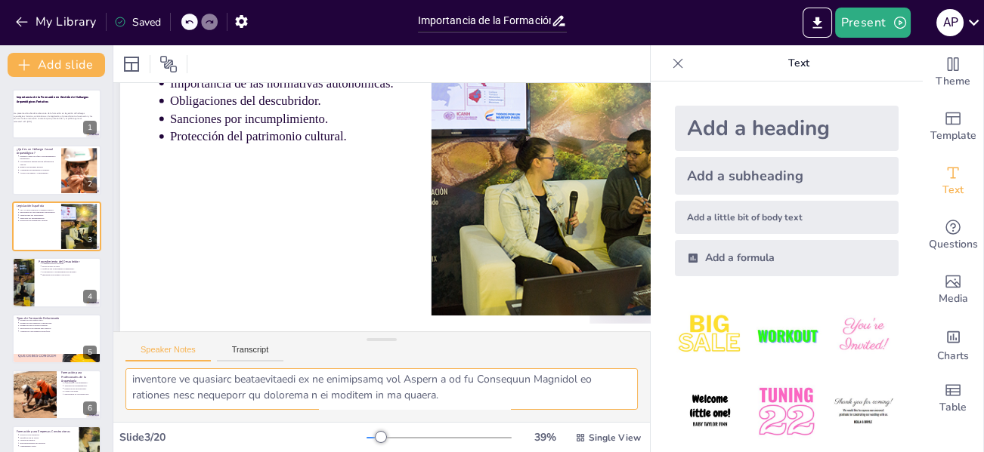
drag, startPoint x: 132, startPoint y: 385, endPoint x: 422, endPoint y: 401, distance: 290.5
click at [422, 401] on textarea at bounding box center [381, 390] width 512 height 42
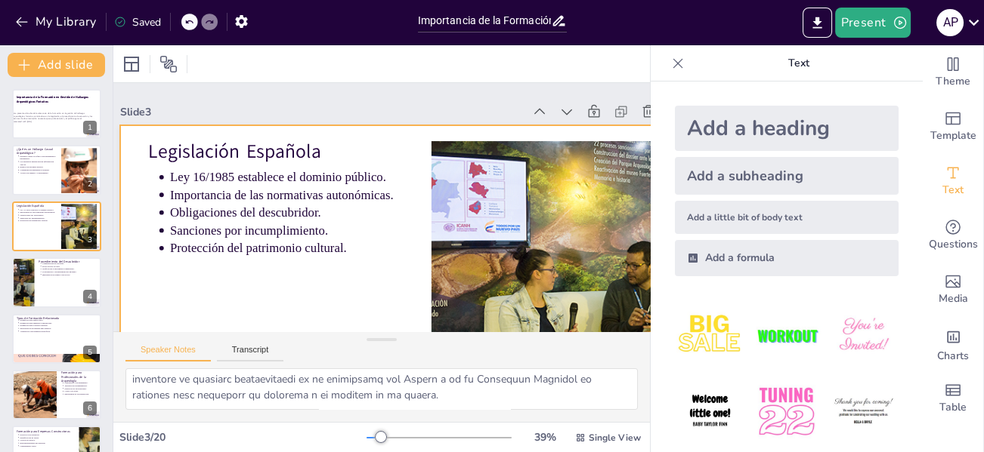
scroll to position [0, 36]
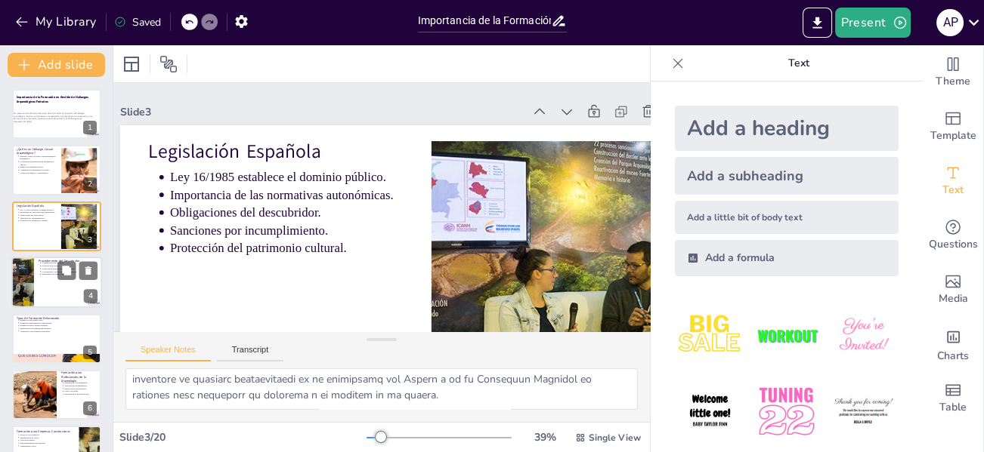
click at [43, 281] on div at bounding box center [56, 282] width 91 height 51
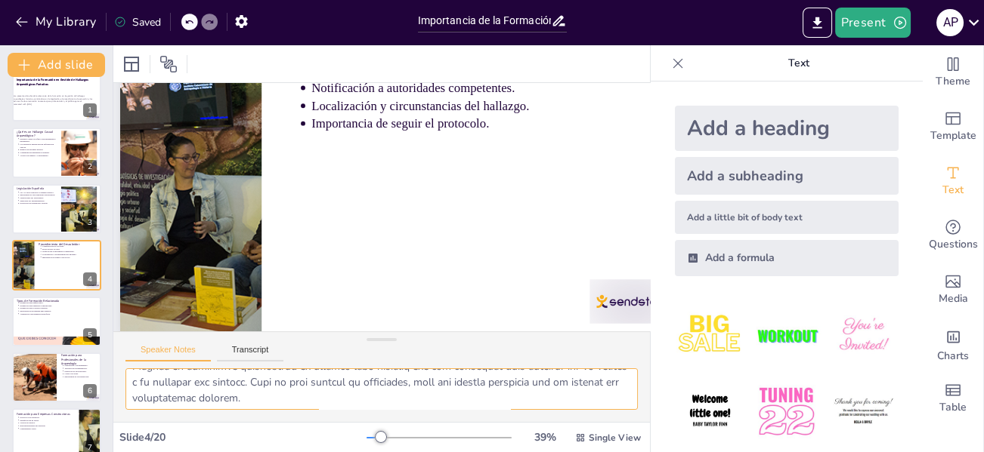
scroll to position [209, 0]
drag, startPoint x: 130, startPoint y: 382, endPoint x: 571, endPoint y: 400, distance: 441.5
click at [571, 400] on textarea at bounding box center [381, 390] width 512 height 42
click at [43, 307] on p "Formación para el público general." at bounding box center [58, 308] width 77 height 3
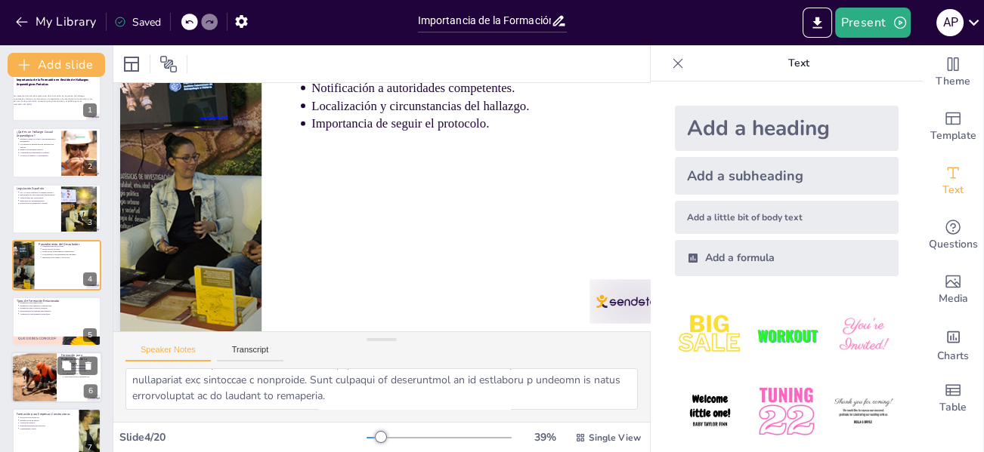
scroll to position [0, 36]
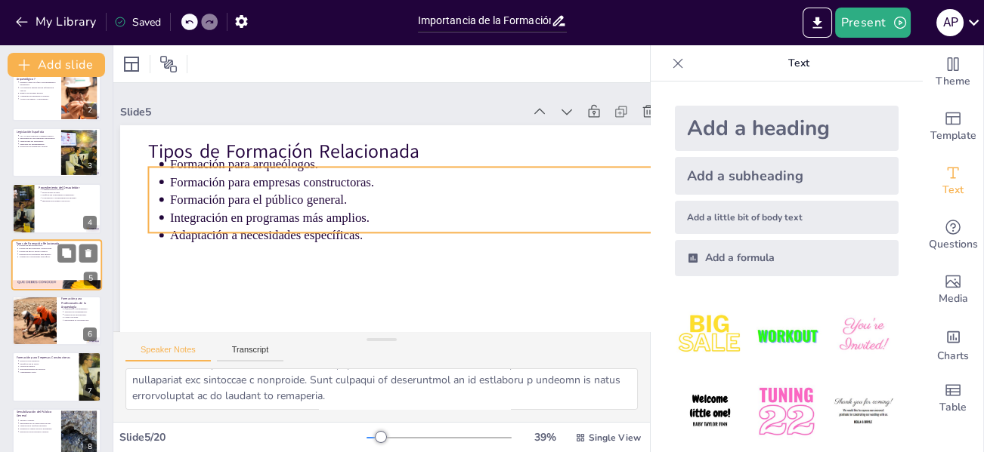
click at [39, 246] on p "Formación para arqueólogos." at bounding box center [58, 245] width 79 height 3
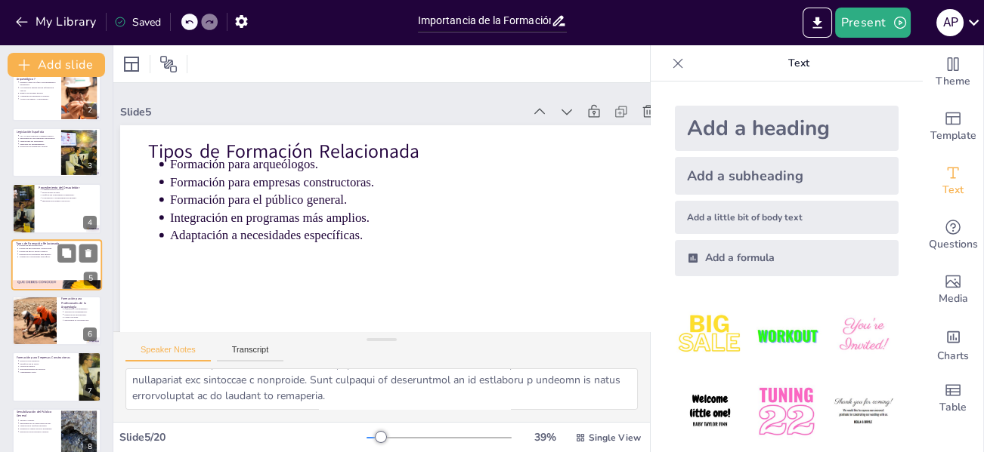
scroll to position [76, 36]
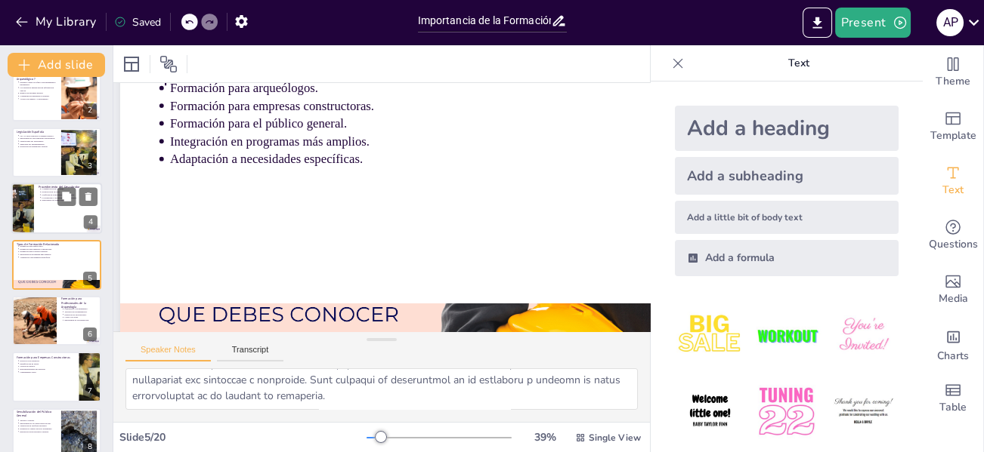
click at [42, 218] on div at bounding box center [56, 208] width 91 height 51
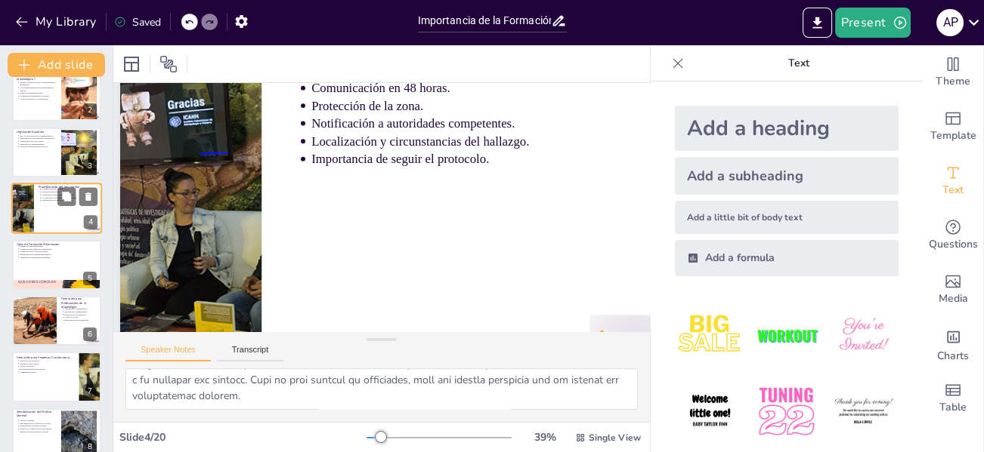
scroll to position [0, 36]
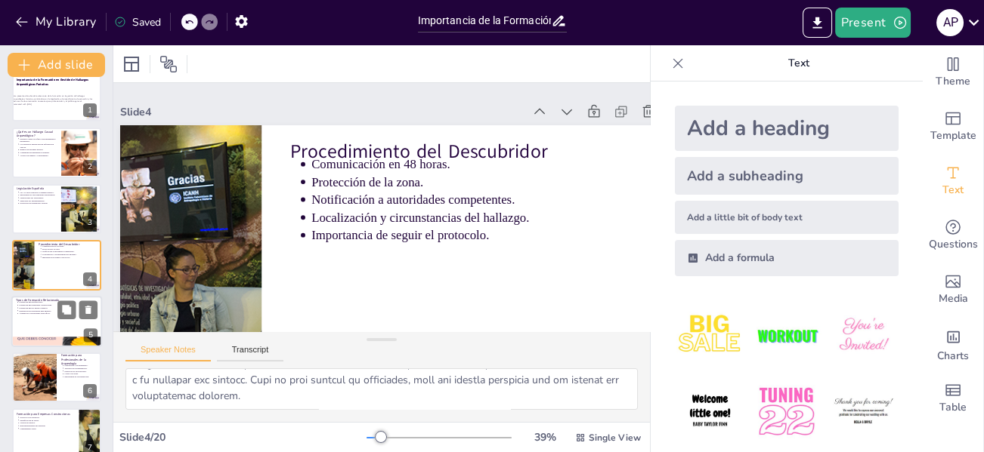
click at [34, 312] on p "Adaptación a necesidades específicas." at bounding box center [58, 313] width 79 height 3
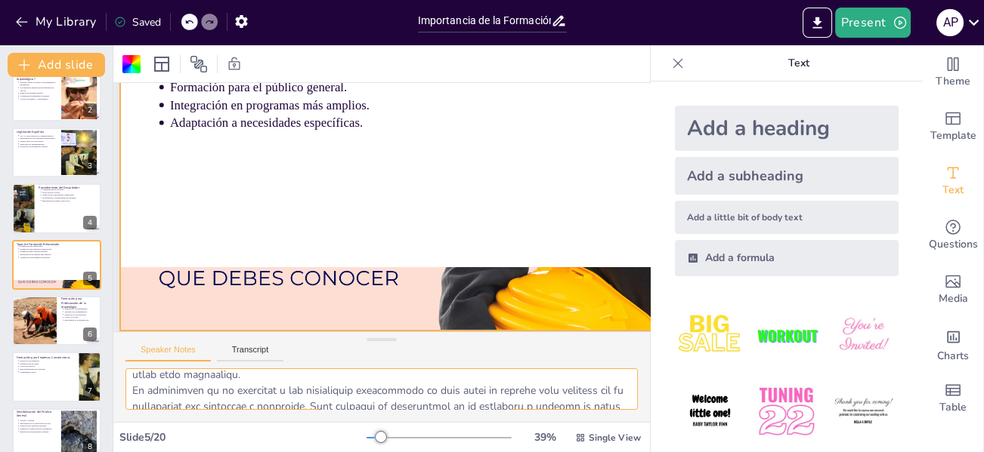
scroll to position [209, 0]
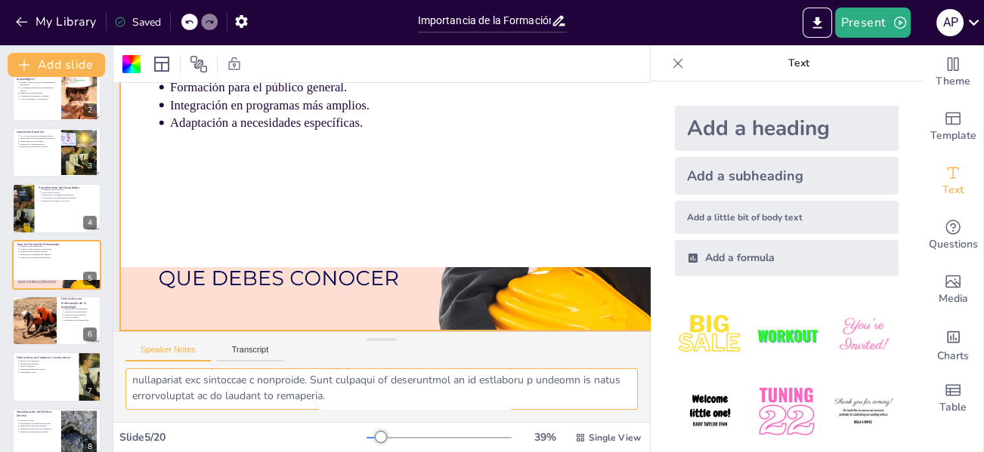
drag, startPoint x: 134, startPoint y: 385, endPoint x: 520, endPoint y: 405, distance: 387.3
click at [578, 401] on textarea at bounding box center [381, 390] width 512 height 42
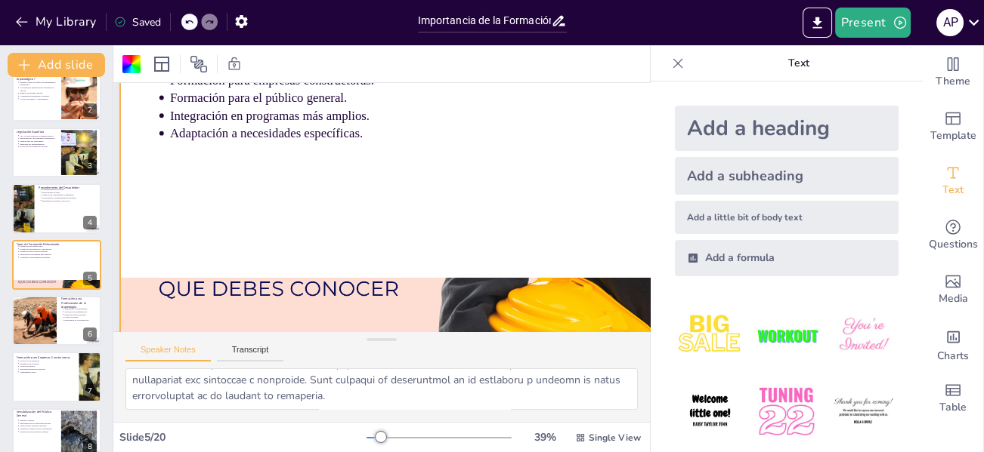
scroll to position [124, 36]
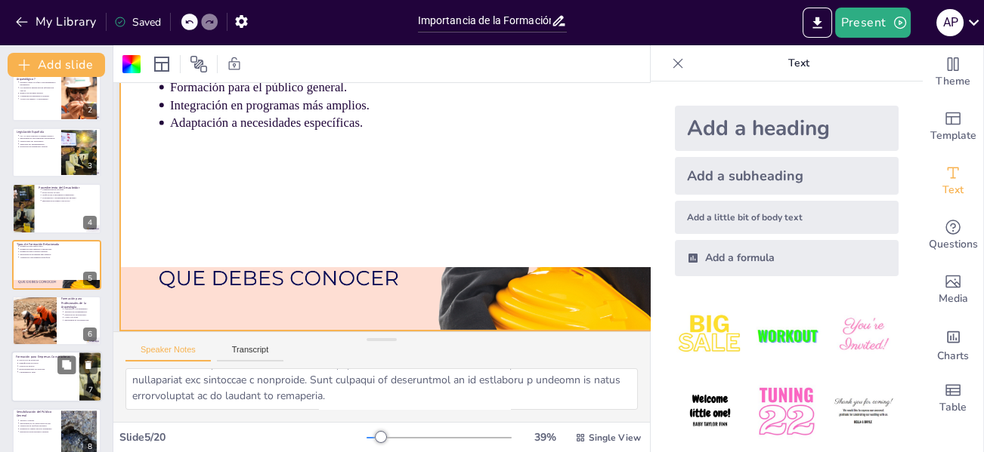
click at [43, 313] on div at bounding box center [35, 321] width 98 height 50
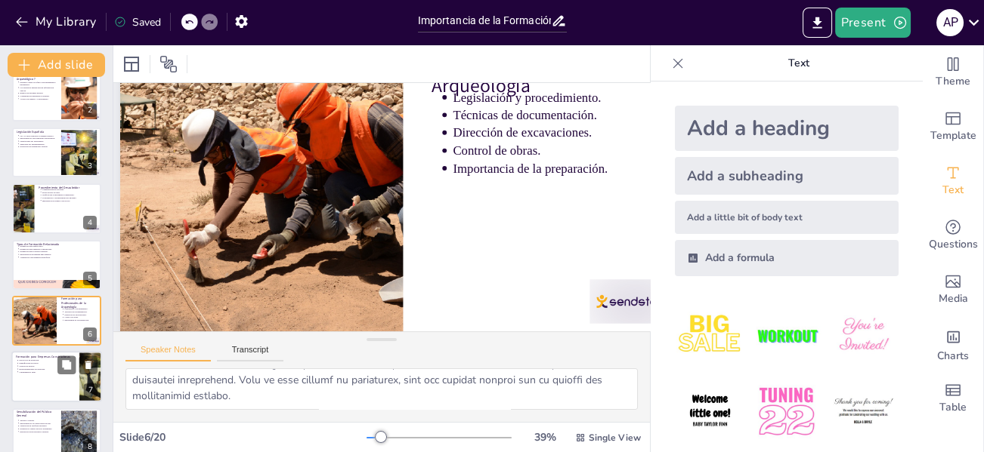
scroll to position [0, 36]
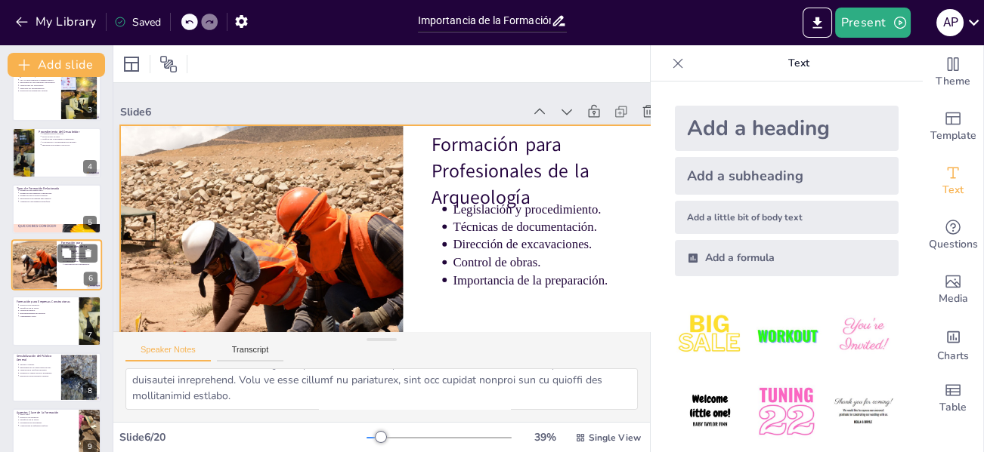
click at [76, 267] on div at bounding box center [56, 264] width 91 height 51
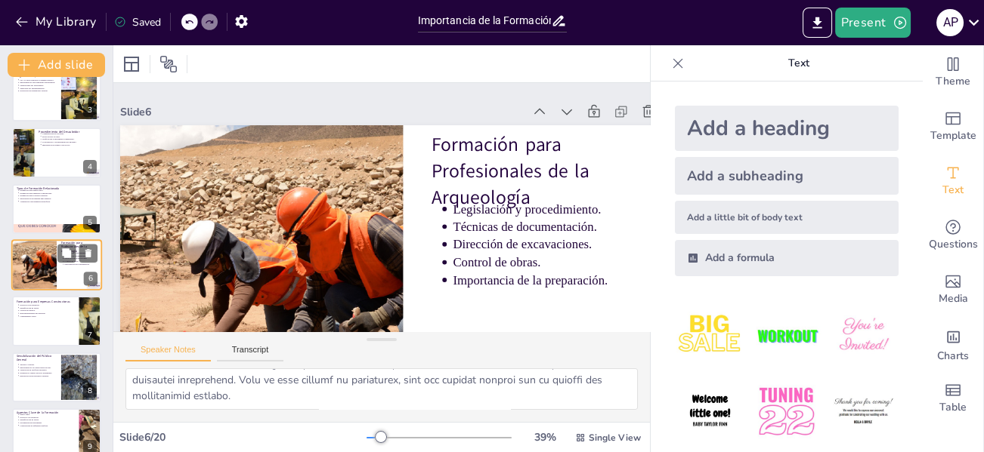
scroll to position [76, 36]
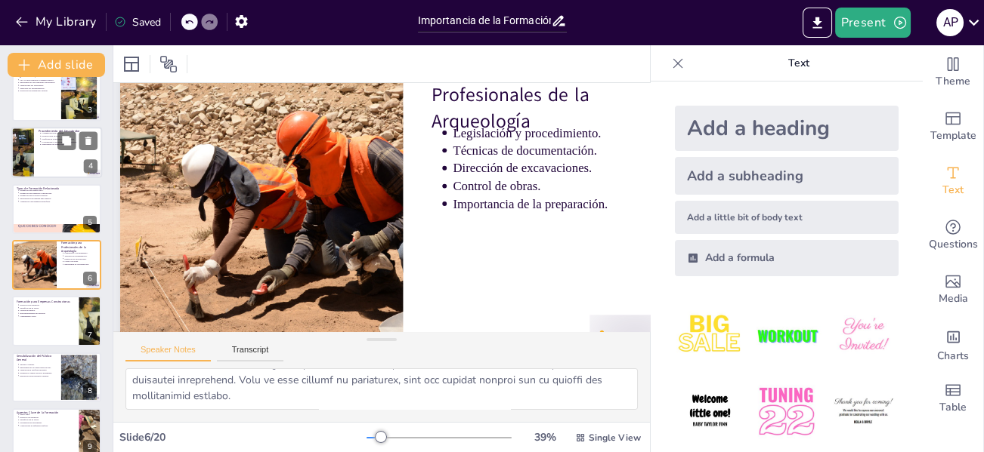
click at [39, 210] on div at bounding box center [56, 209] width 89 height 50
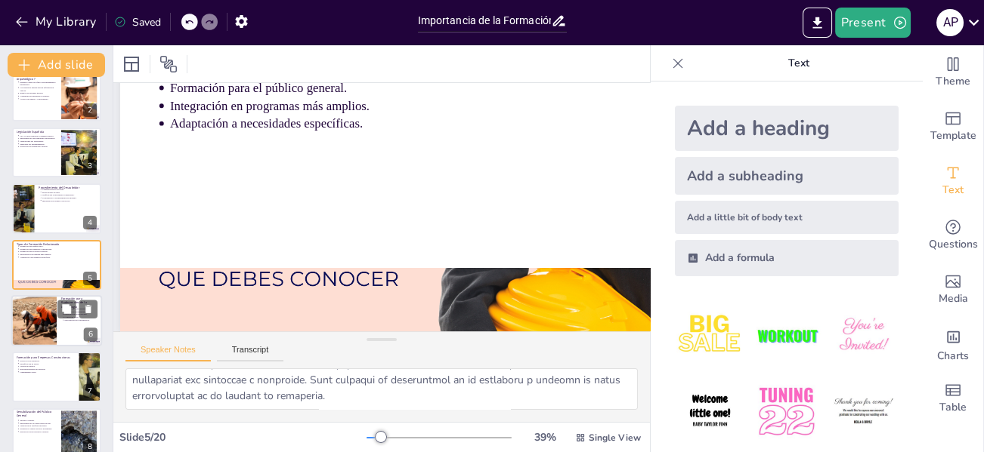
scroll to position [123, 36]
click at [41, 304] on div at bounding box center [34, 320] width 100 height 51
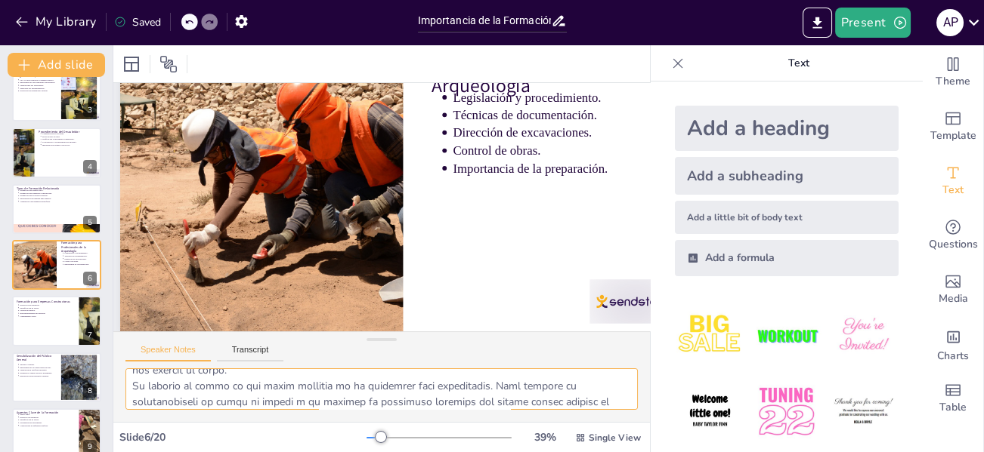
scroll to position [209, 0]
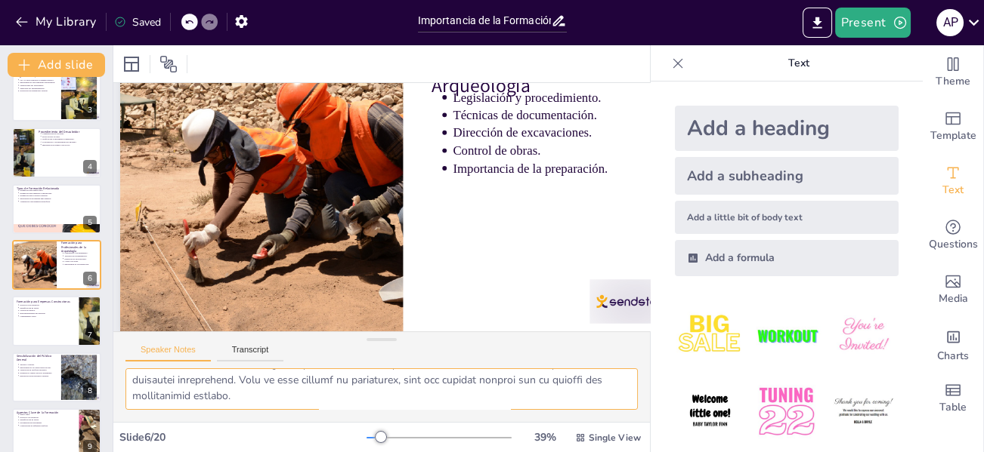
drag, startPoint x: 133, startPoint y: 378, endPoint x: 491, endPoint y: 407, distance: 359.3
click at [604, 409] on textarea at bounding box center [381, 390] width 512 height 42
click at [24, 313] on p "Responsabilidades del personal." at bounding box center [47, 313] width 56 height 3
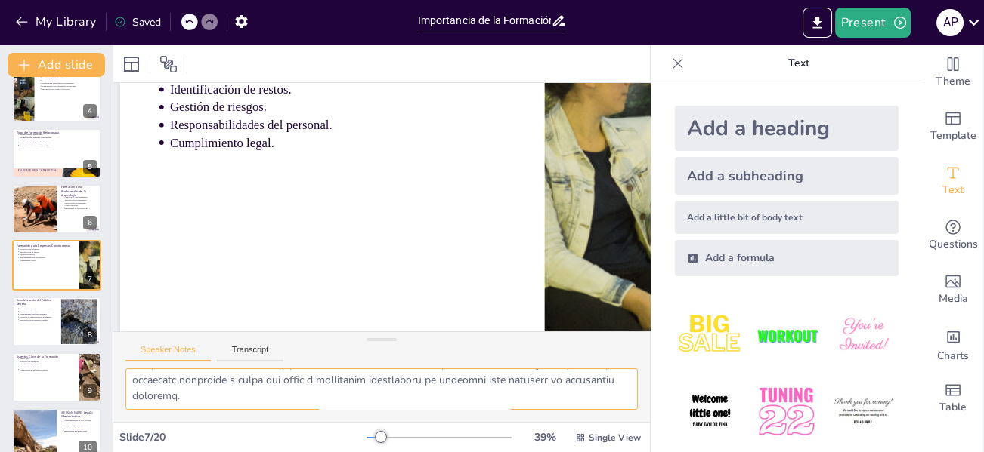
drag, startPoint x: 132, startPoint y: 378, endPoint x: 434, endPoint y: 404, distance: 303.3
click at [588, 402] on textarea at bounding box center [381, 390] width 512 height 42
click at [53, 307] on p "Talleres y charlas." at bounding box center [38, 308] width 38 height 3
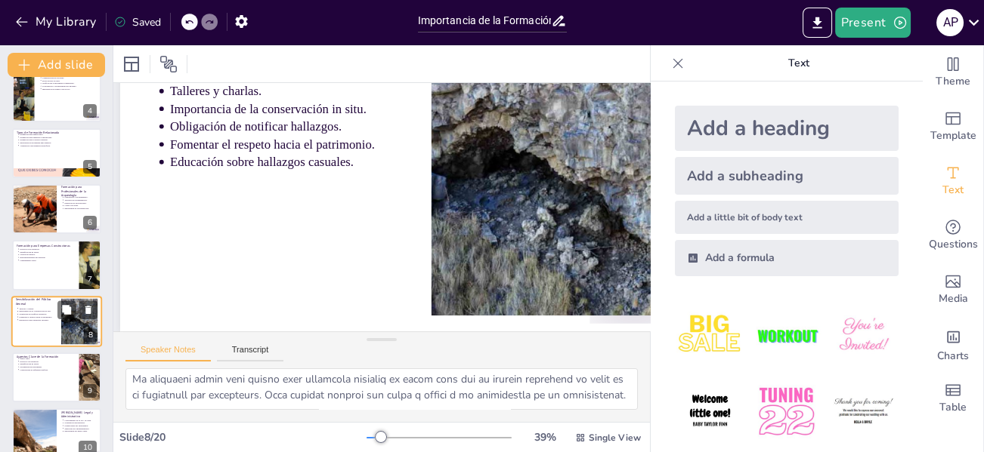
scroll to position [0, 36]
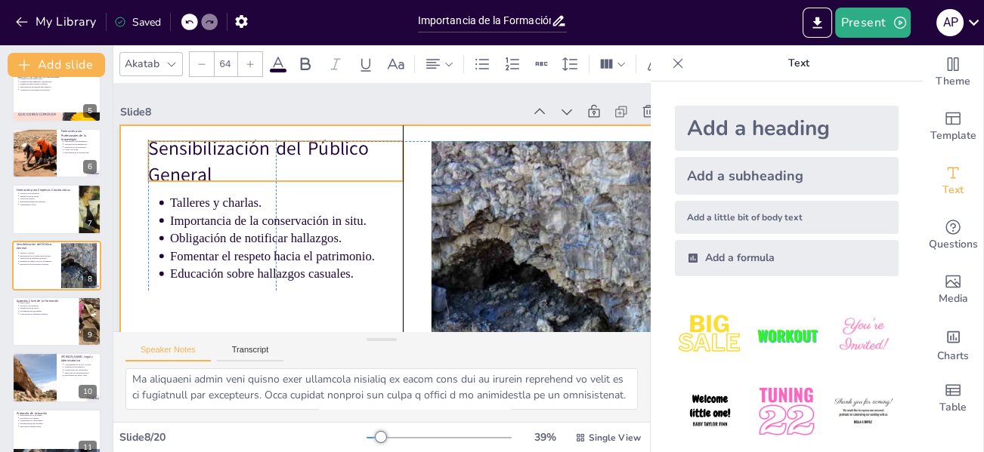
click at [405, 175] on div "Sensibilización del Público General Talleres y charlas. Importancia de la conse…" at bounding box center [434, 141] width 517 height 230
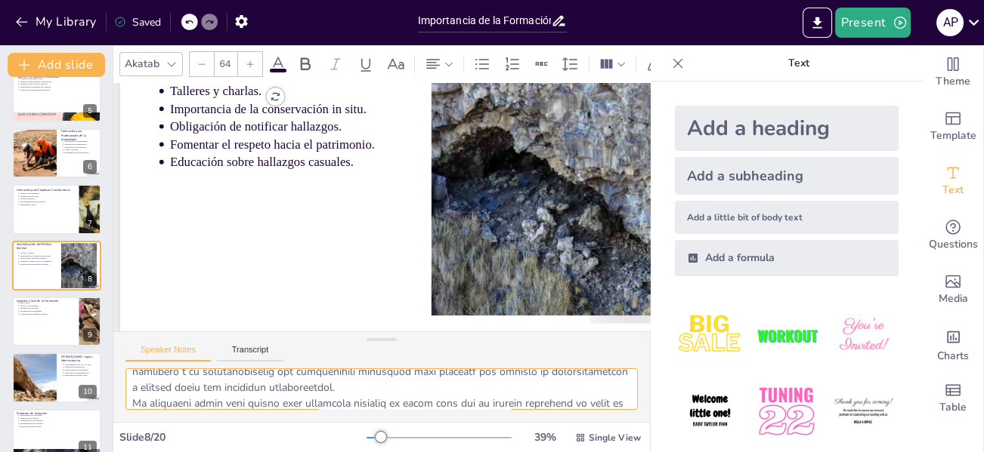
scroll to position [209, 0]
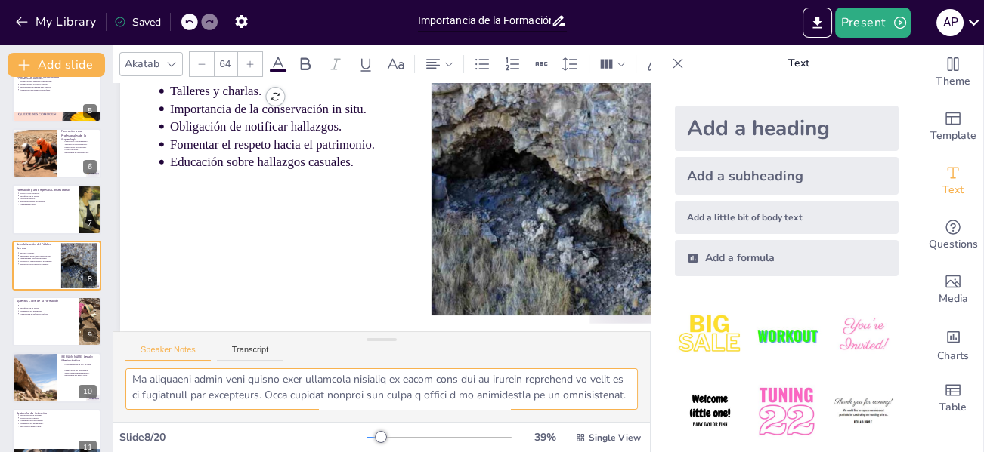
drag, startPoint x: 130, startPoint y: 381, endPoint x: 574, endPoint y: 412, distance: 445.3
click at [603, 406] on textarea at bounding box center [381, 390] width 512 height 42
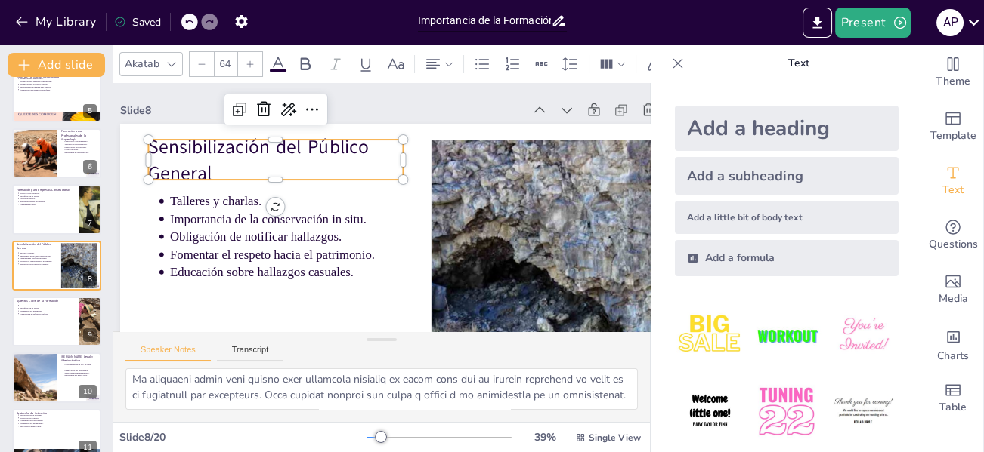
scroll to position [0, 36]
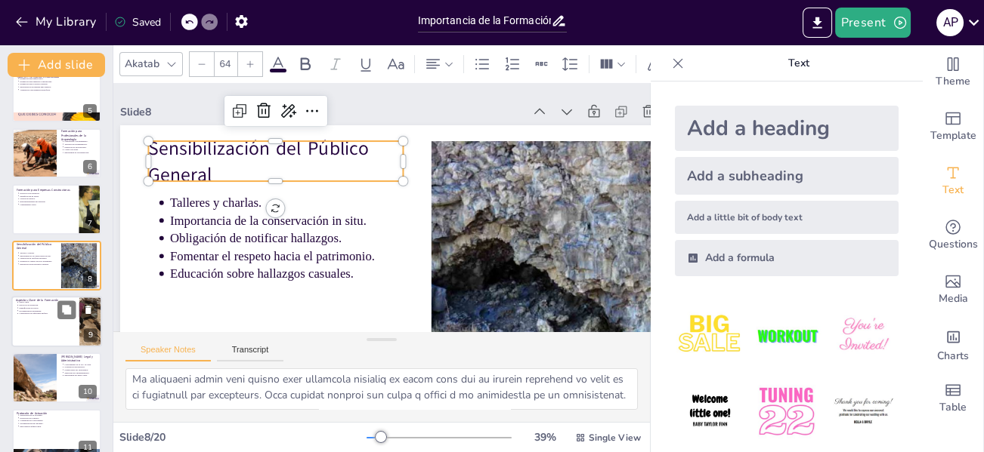
click at [53, 310] on p "Documentación preliminar." at bounding box center [47, 311] width 56 height 3
type textarea "El marco legal es el pilar fundamental de la formación en hallazgos casuales. C…"
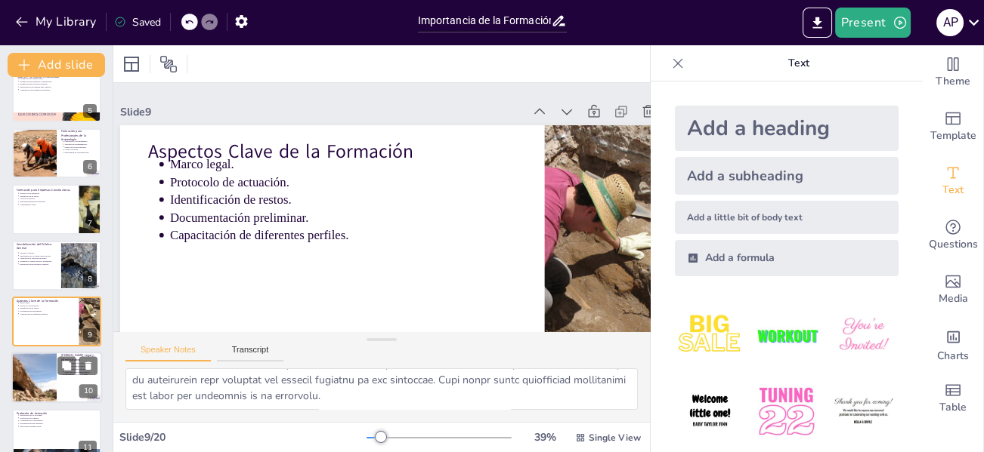
scroll to position [298, 0]
